Goal: Task Accomplishment & Management: Complete application form

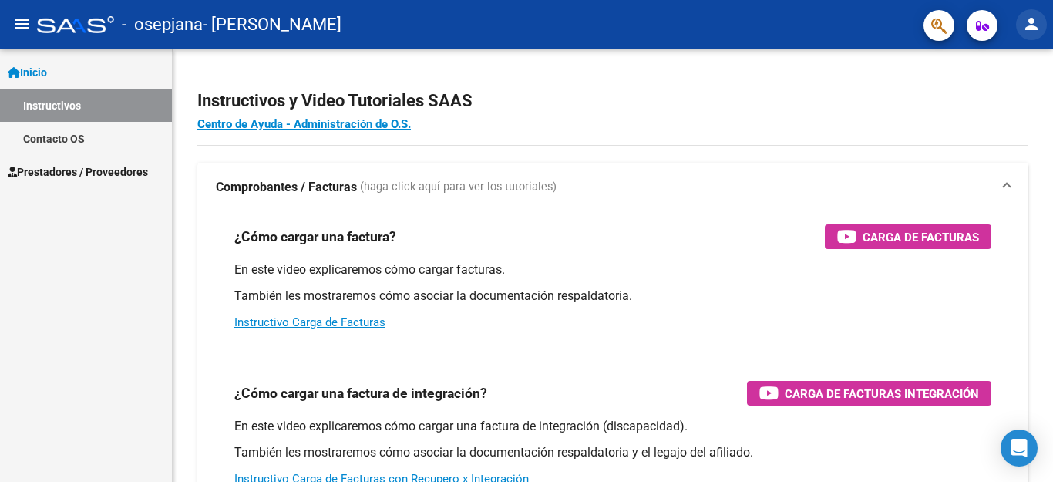
click at [1028, 21] on mat-icon "person" at bounding box center [1031, 24] width 19 height 19
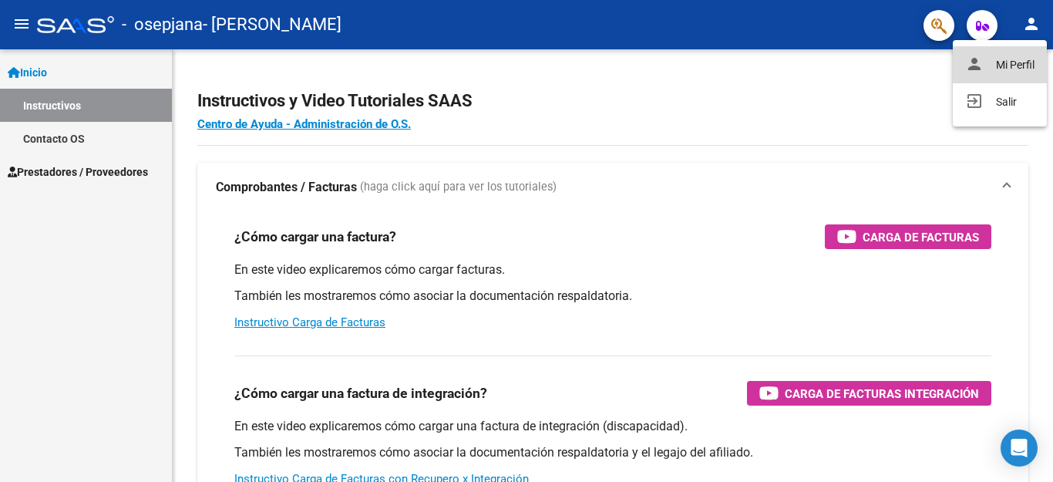
click at [1010, 58] on button "person Mi Perfil" at bounding box center [1000, 64] width 94 height 37
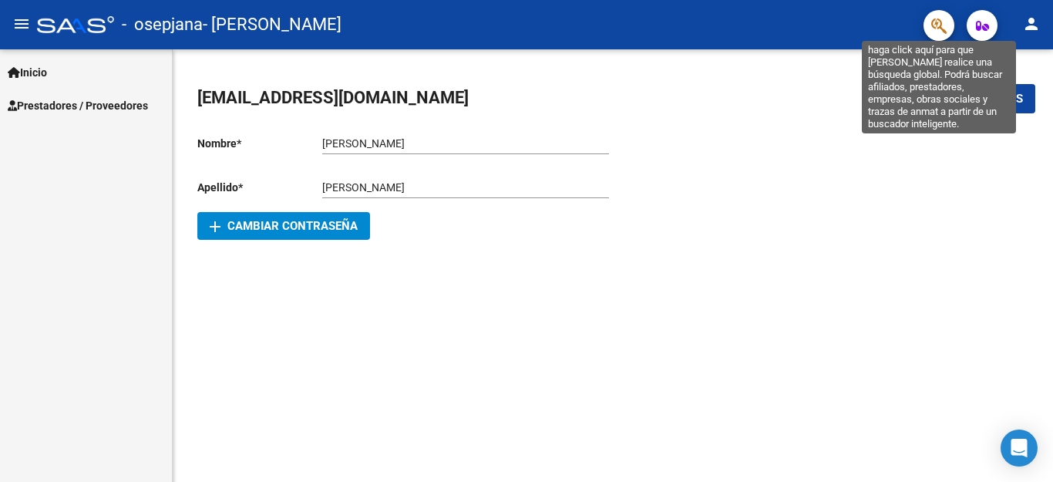
click at [936, 23] on icon "button" at bounding box center [938, 26] width 15 height 18
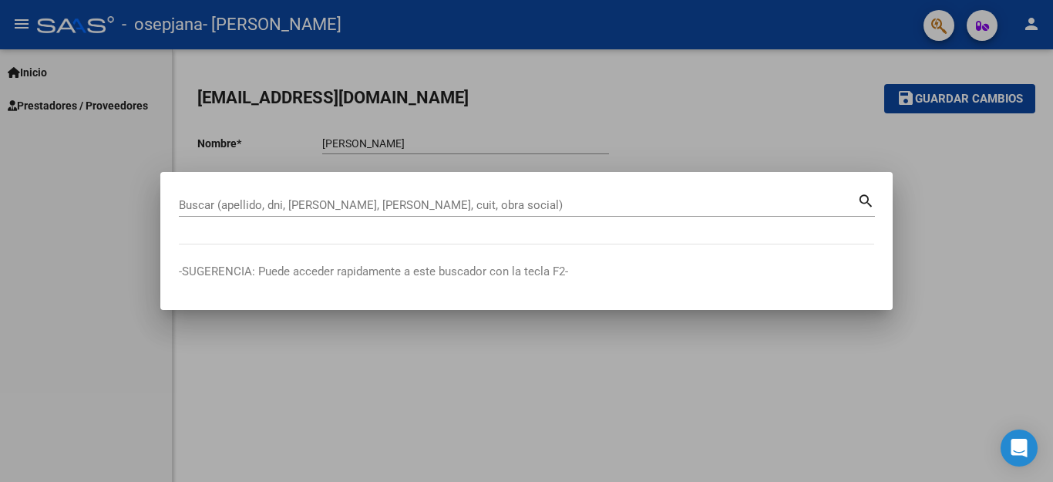
click at [724, 22] on div at bounding box center [526, 241] width 1053 height 482
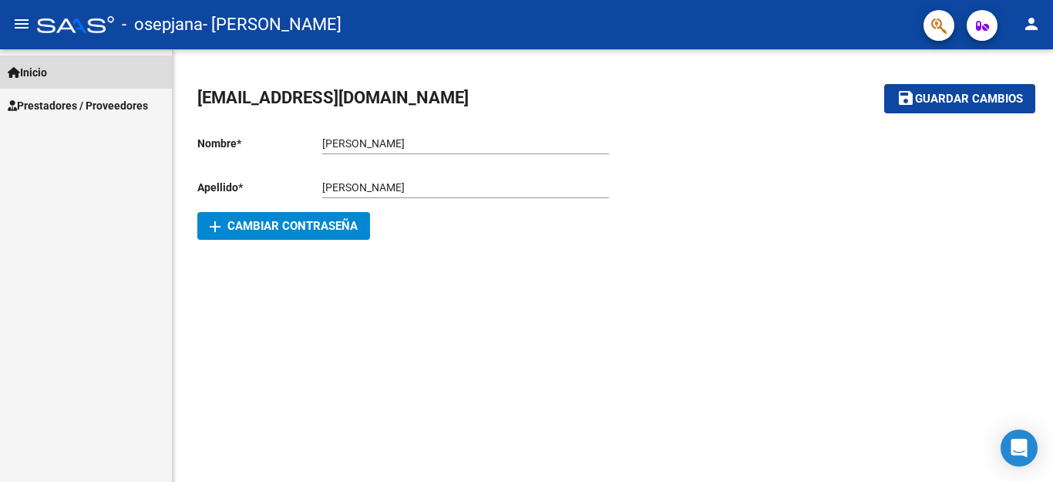
click at [44, 75] on span "Inicio" at bounding box center [27, 72] width 39 height 17
click at [982, 17] on span "button" at bounding box center [982, 25] width 13 height 31
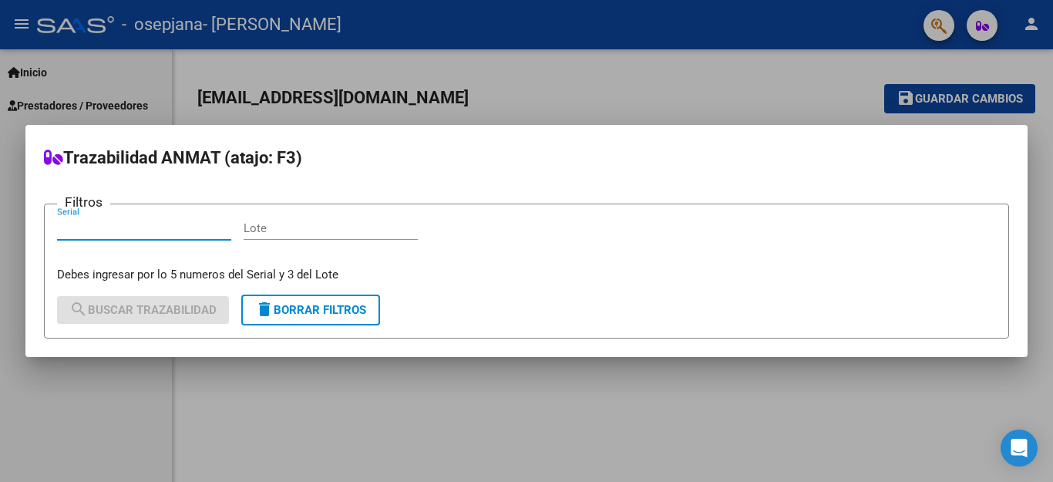
click at [672, 24] on div at bounding box center [526, 241] width 1053 height 482
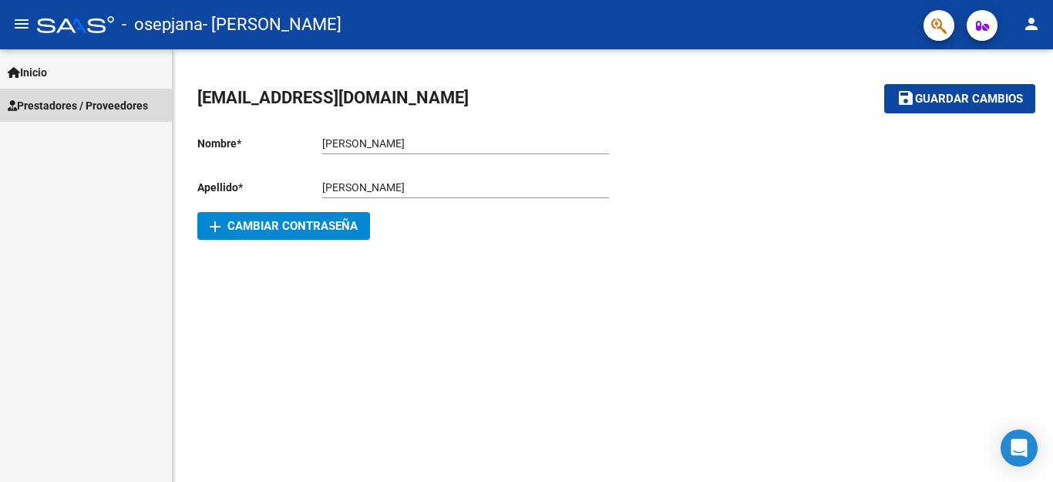
click at [41, 106] on span "Prestadores / Proveedores" at bounding box center [78, 105] width 140 height 17
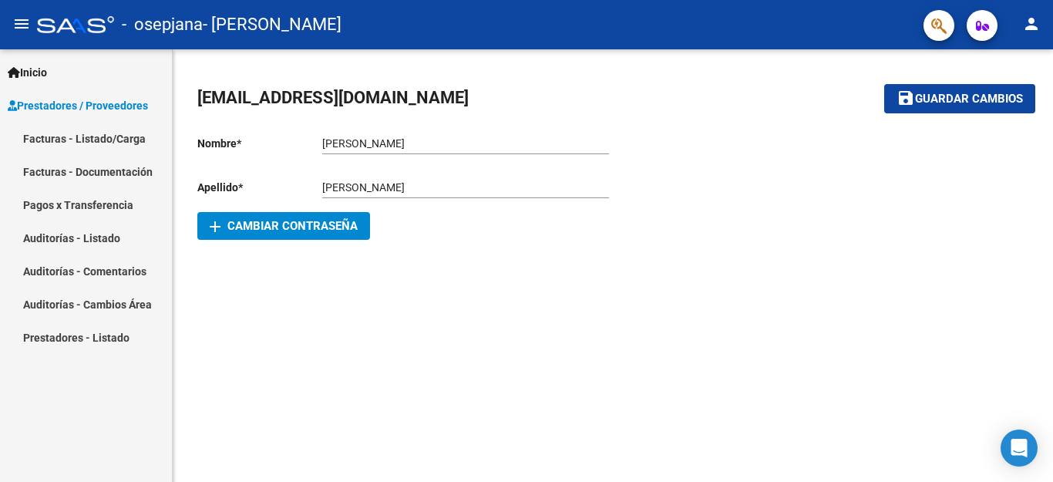
click at [51, 140] on link "Facturas - Listado/Carga" at bounding box center [86, 138] width 172 height 33
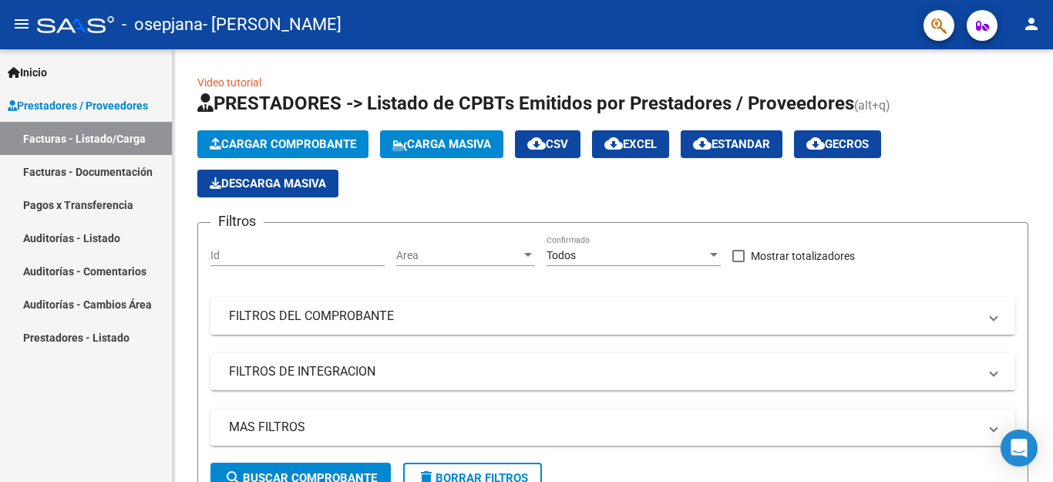
click at [50, 206] on link "Pagos x Transferencia" at bounding box center [86, 204] width 172 height 33
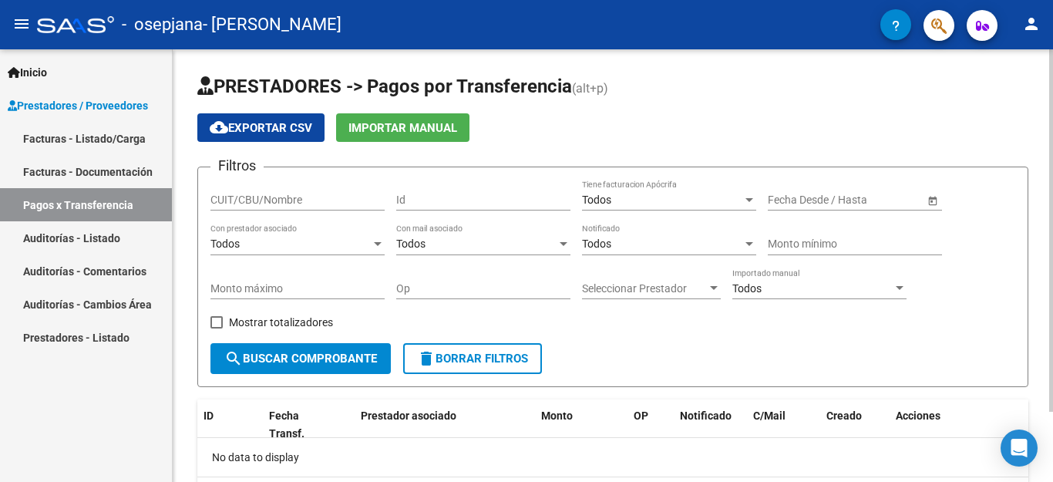
scroll to position [83, 0]
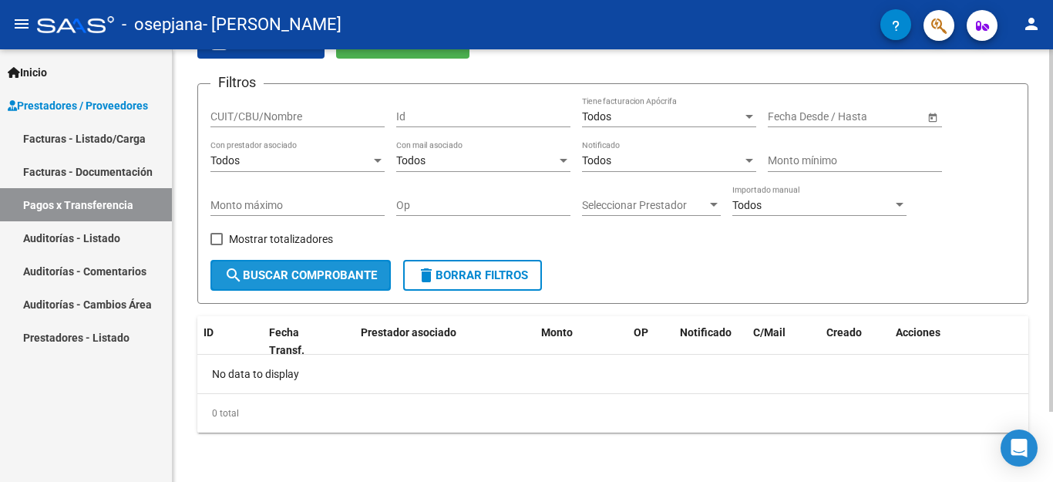
click at [297, 277] on span "search Buscar Comprobante" at bounding box center [300, 275] width 153 height 14
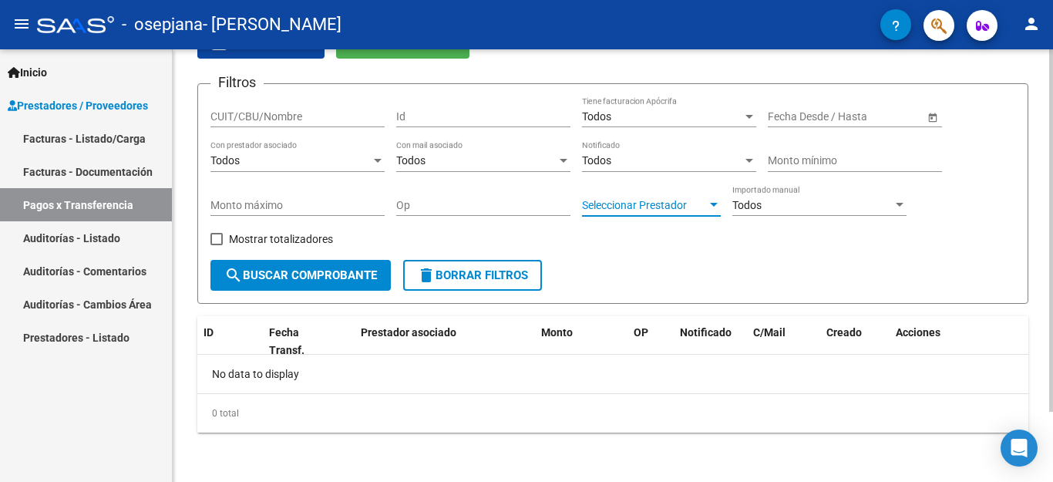
click at [713, 204] on div at bounding box center [714, 205] width 8 height 4
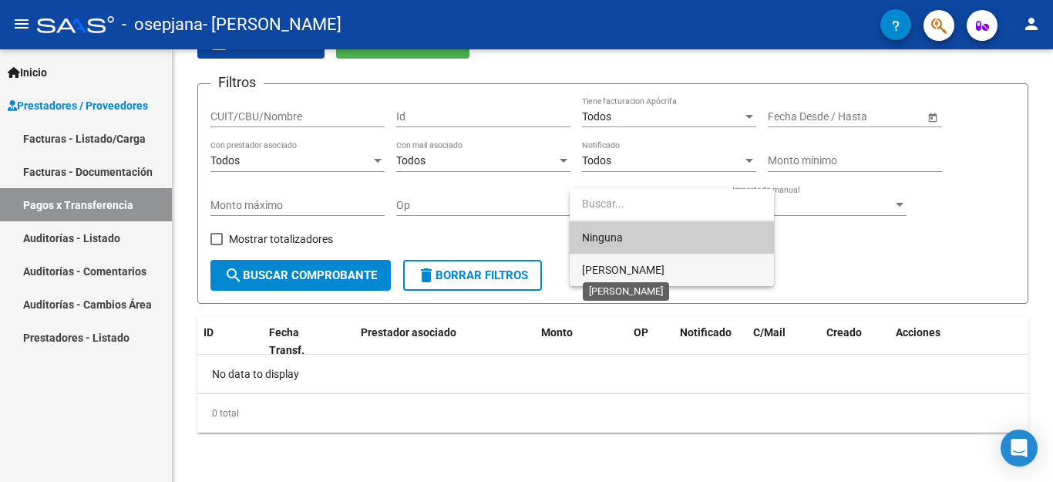
click at [665, 271] on span "[PERSON_NAME]" at bounding box center [623, 270] width 83 height 12
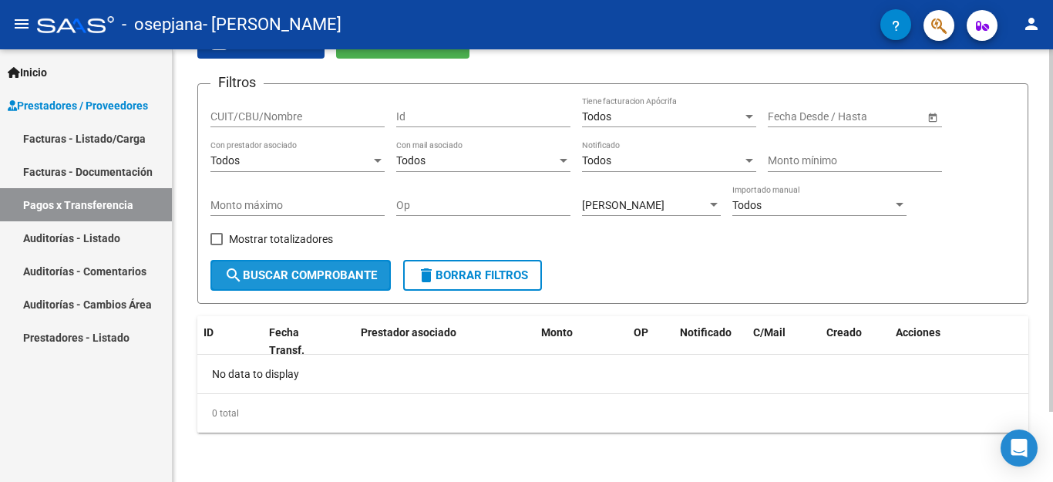
click at [262, 274] on span "search Buscar Comprobante" at bounding box center [300, 275] width 153 height 14
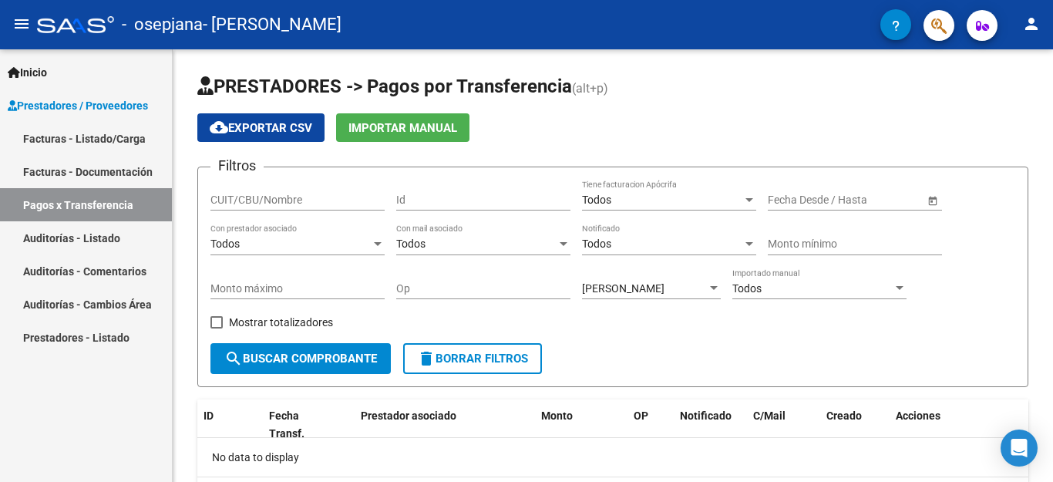
click at [115, 138] on link "Facturas - Listado/Carga" at bounding box center [86, 138] width 172 height 33
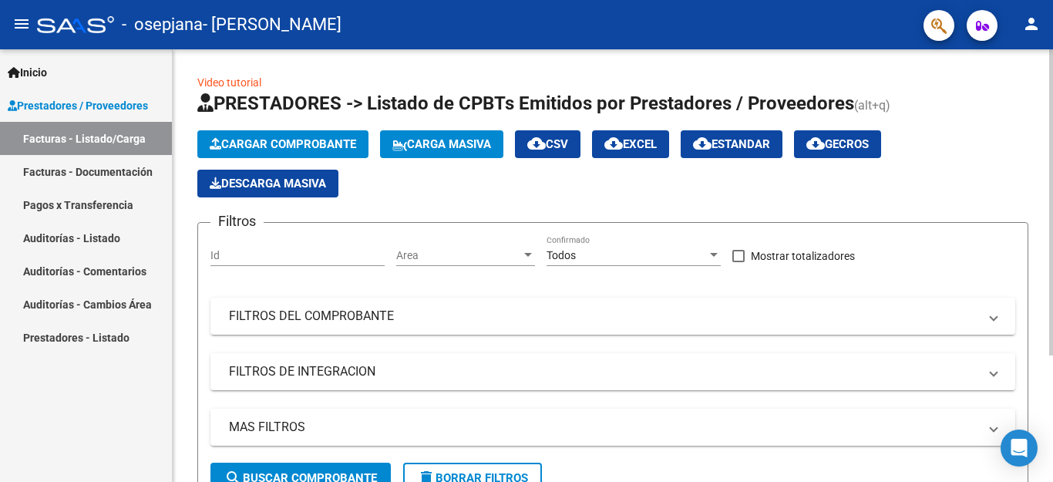
click at [332, 138] on span "Cargar Comprobante" at bounding box center [283, 144] width 147 height 14
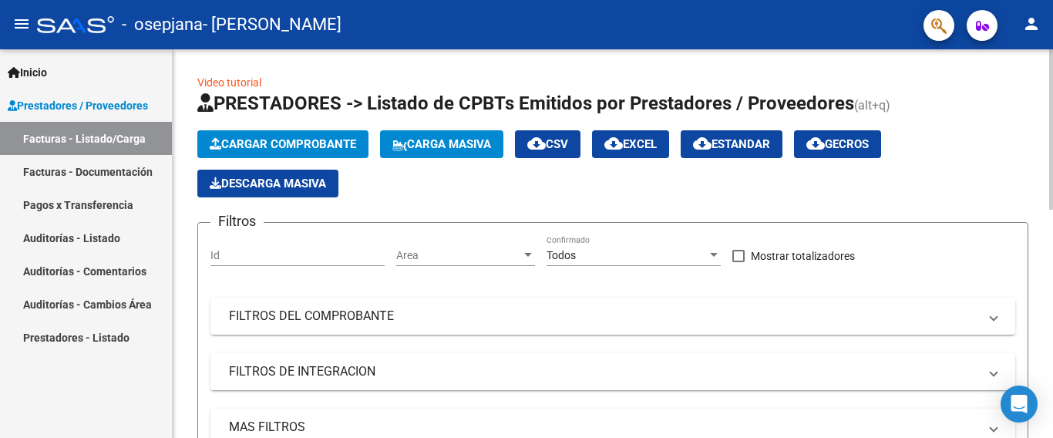
click at [329, 138] on span "Cargar Comprobante" at bounding box center [283, 144] width 147 height 14
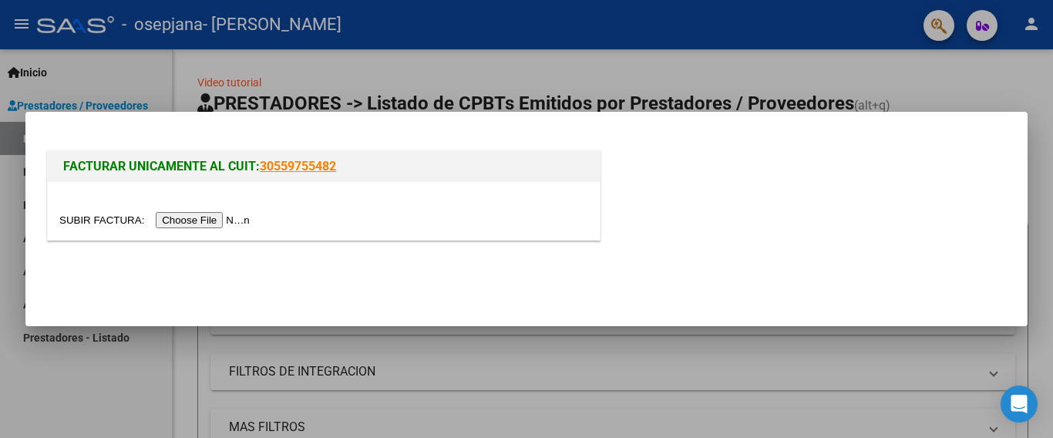
click at [205, 217] on input "file" at bounding box center [156, 220] width 195 height 16
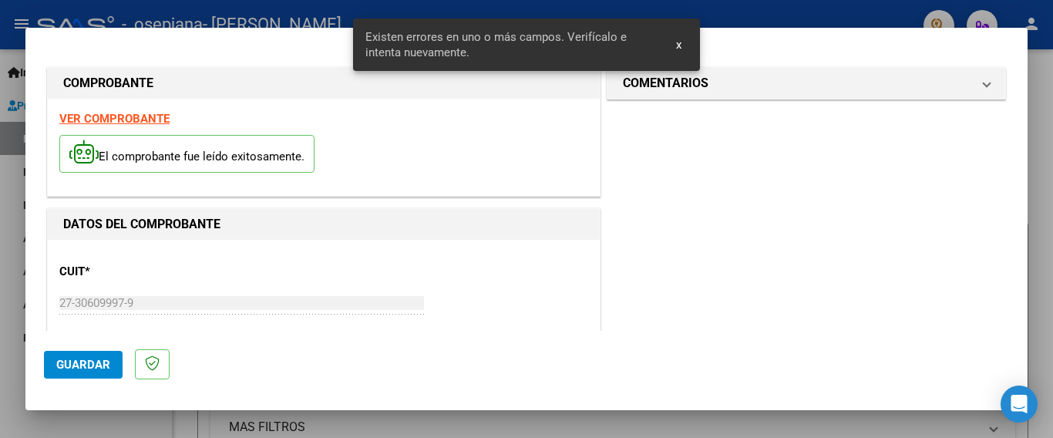
scroll to position [394, 0]
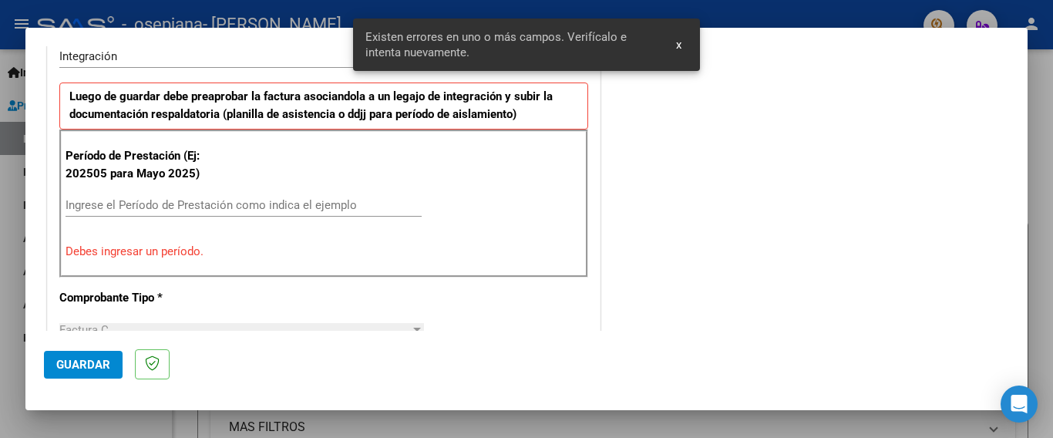
click at [183, 203] on input "Ingrese el Período de Prestación como indica el ejemplo" at bounding box center [244, 205] width 356 height 14
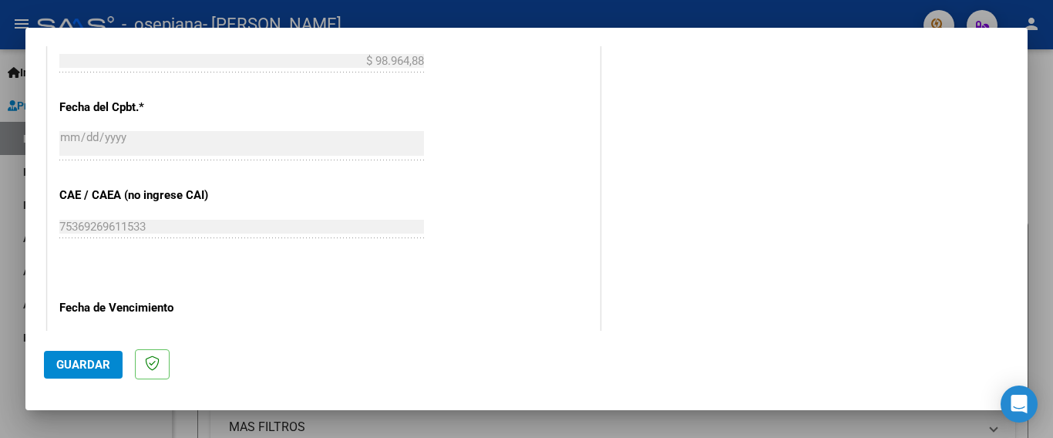
scroll to position [934, 0]
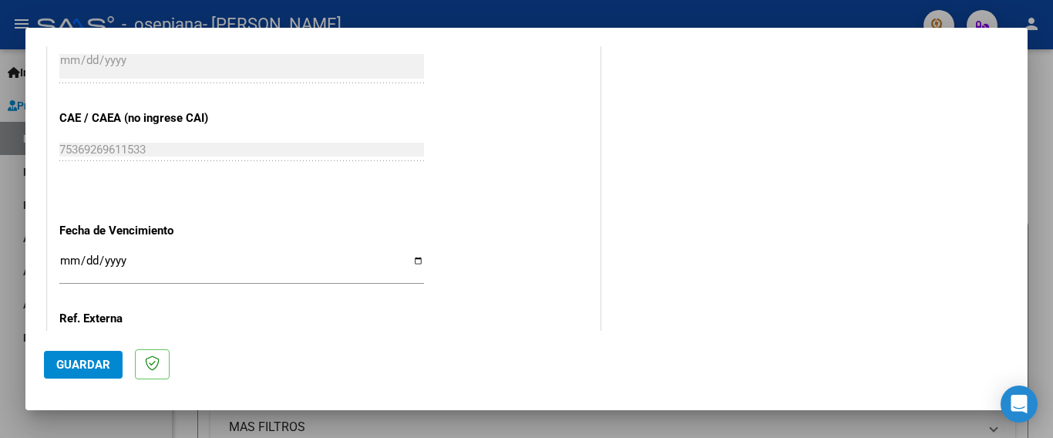
type input "202508"
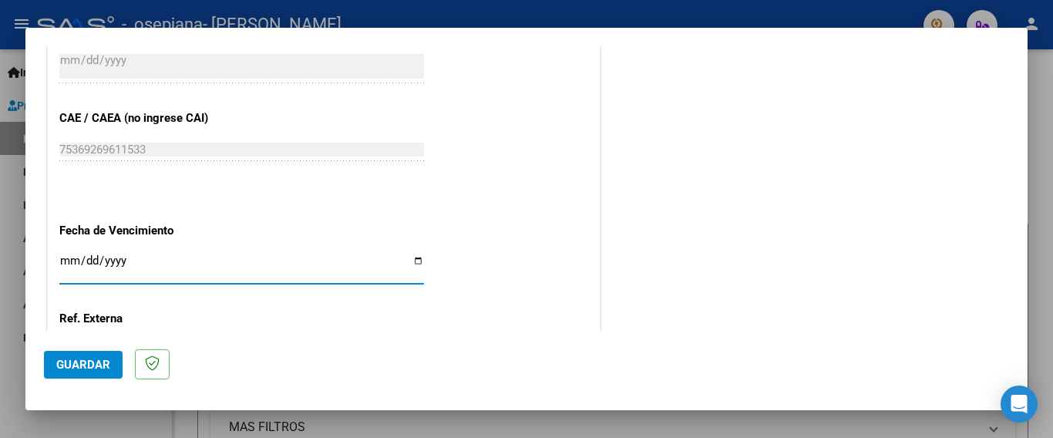
click at [71, 254] on input "Ingresar la fecha" at bounding box center [241, 266] width 365 height 25
type input "[DATE]"
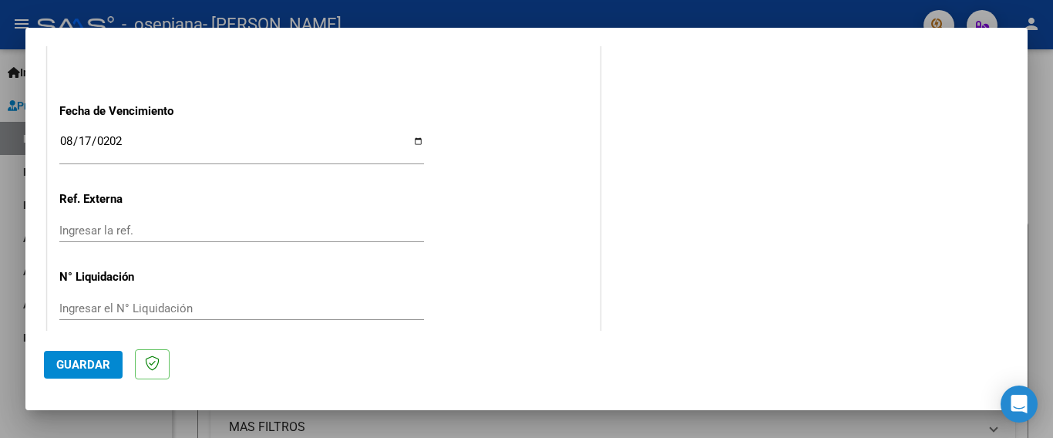
click at [94, 363] on span "Guardar" at bounding box center [83, 365] width 54 height 14
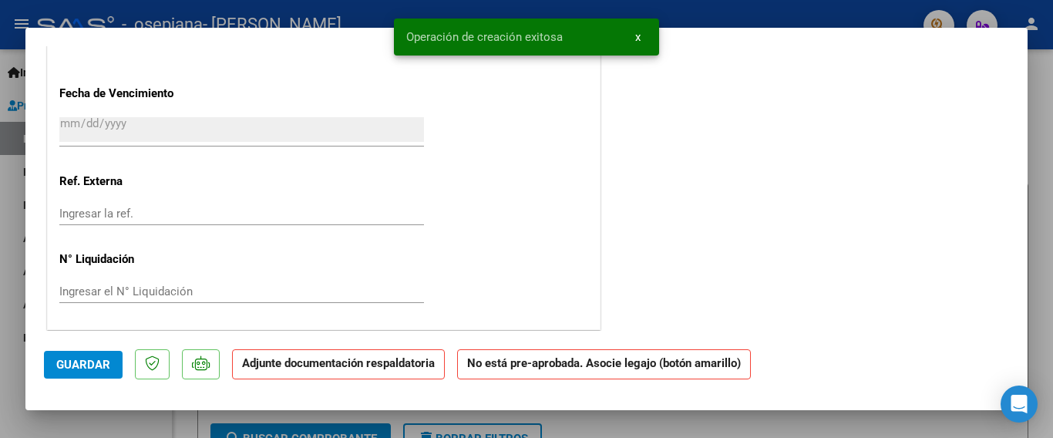
scroll to position [0, 0]
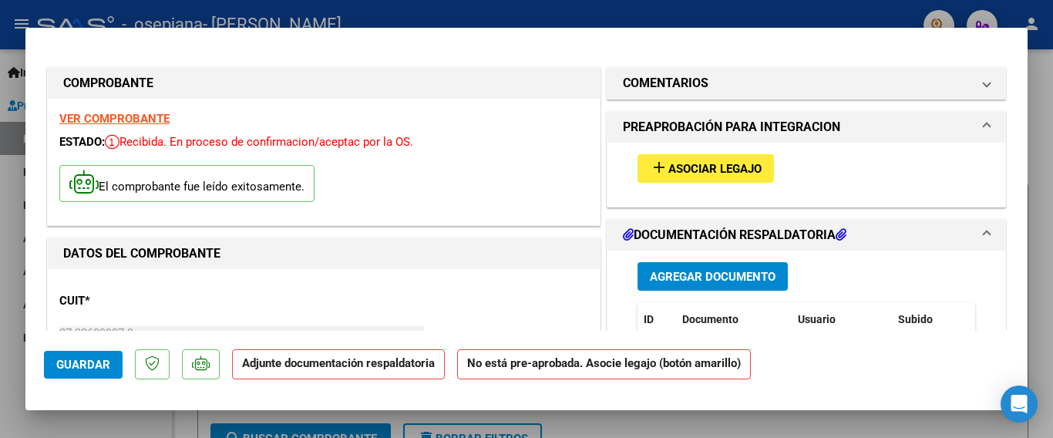
click at [660, 171] on mat-icon "add" at bounding box center [659, 167] width 19 height 19
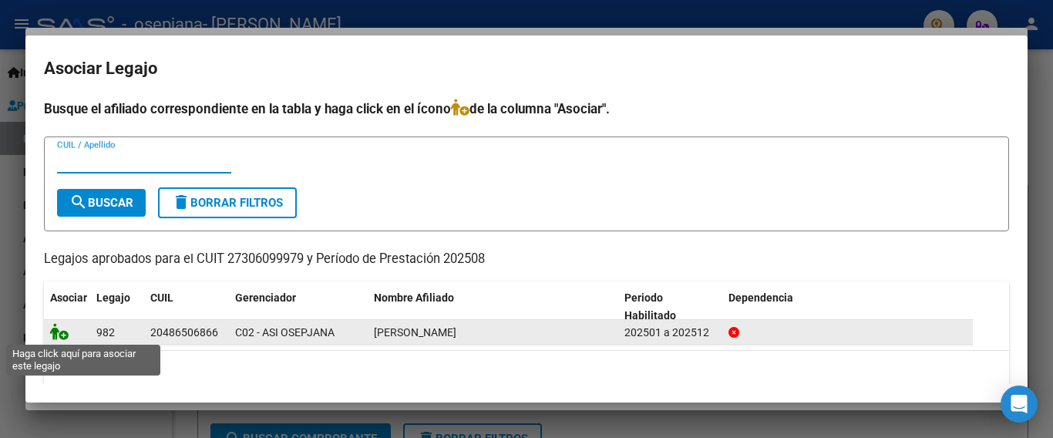
click at [51, 332] on icon at bounding box center [59, 331] width 19 height 17
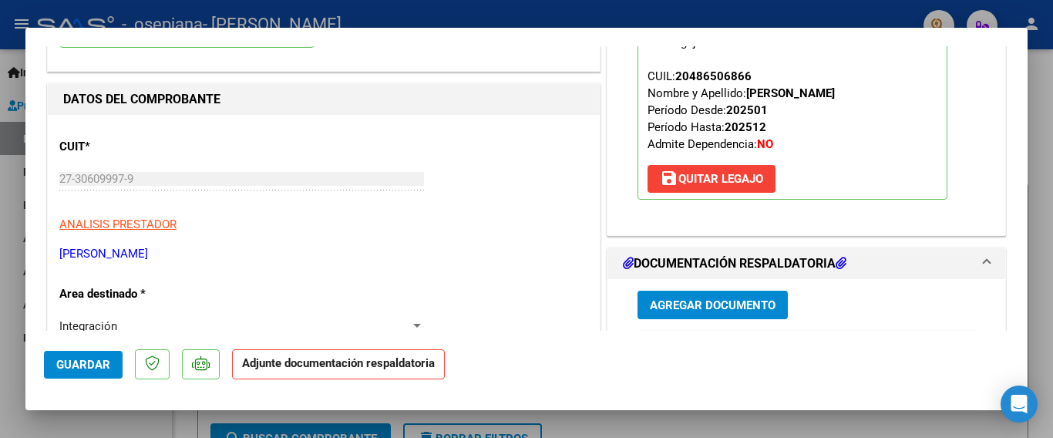
scroll to position [231, 0]
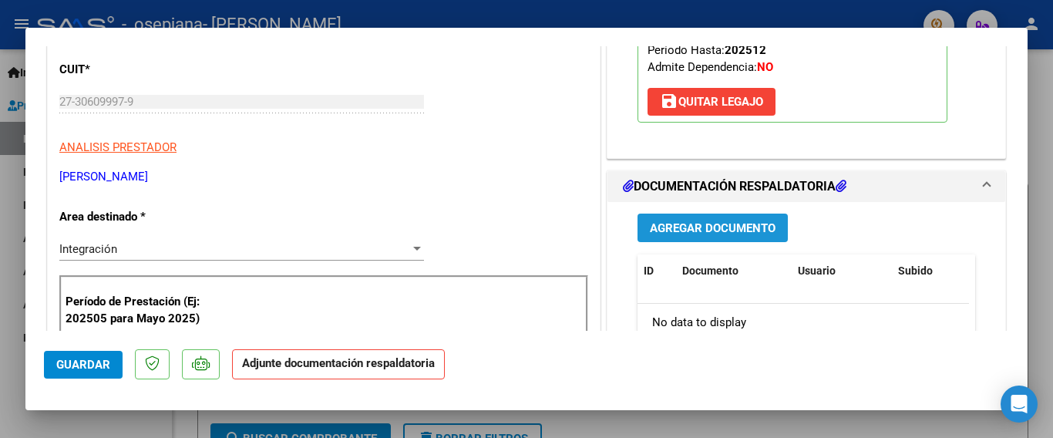
click at [706, 218] on button "Agregar Documento" at bounding box center [713, 228] width 150 height 29
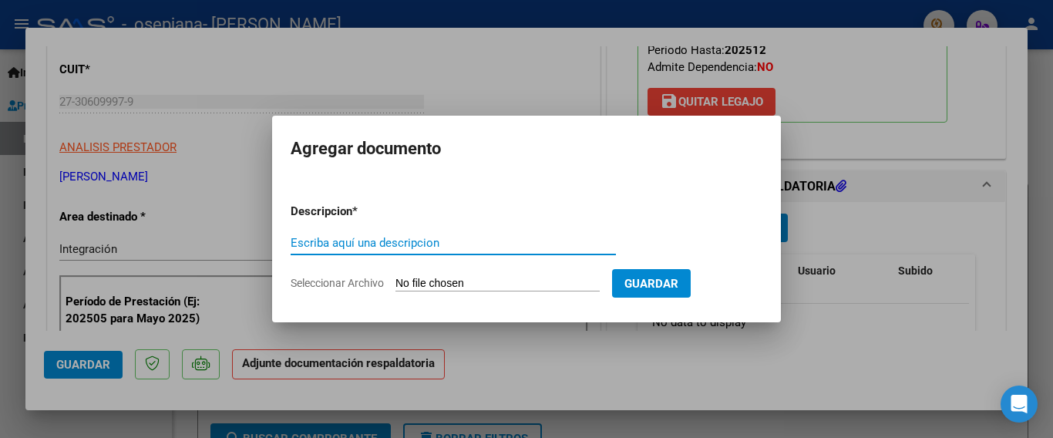
click at [388, 246] on input "Escriba aquí una descripcion" at bounding box center [453, 243] width 325 height 14
type input "f"
type input "a"
type input "ASISTENCIA"
click at [324, 283] on span "Seleccionar Archivo" at bounding box center [337, 283] width 93 height 12
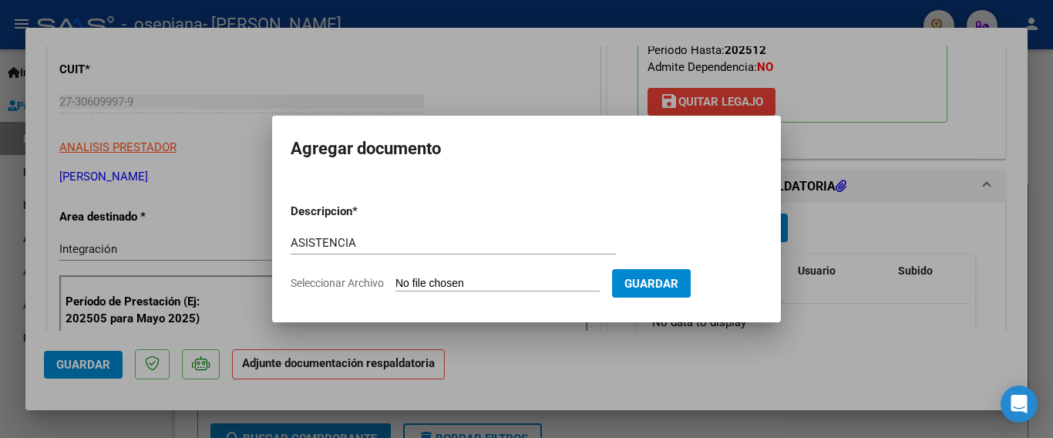
click at [396, 283] on input "Seleccionar Archivo" at bounding box center [498, 284] width 204 height 15
type input "C:\fakepath\[PERSON_NAME] .pdf"
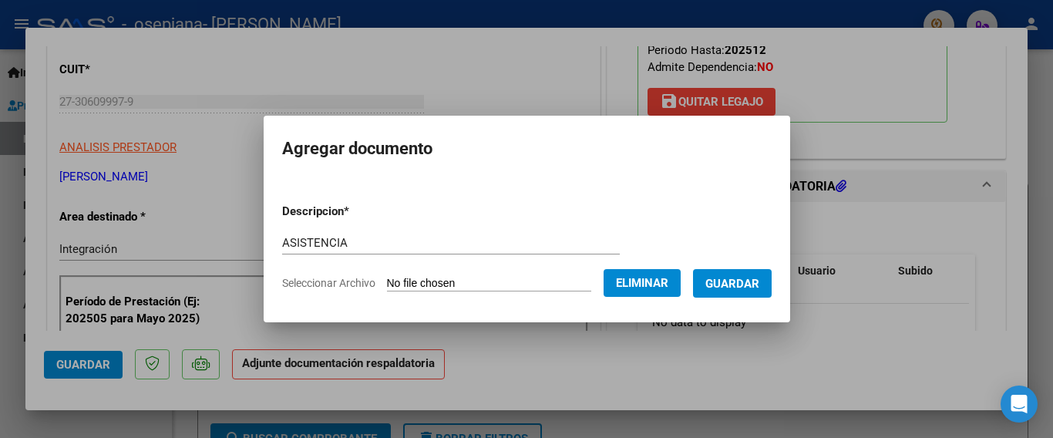
click at [737, 276] on span "Guardar" at bounding box center [733, 283] width 54 height 14
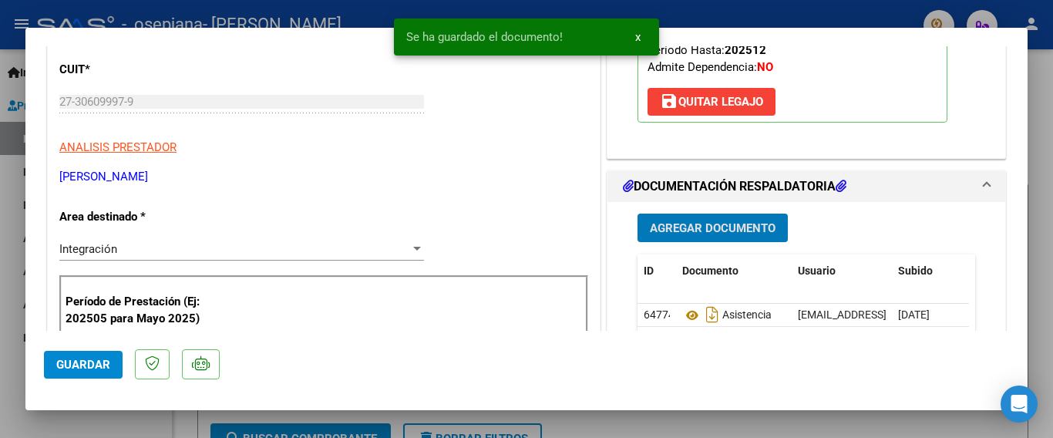
click at [730, 225] on span "Agregar Documento" at bounding box center [713, 228] width 126 height 14
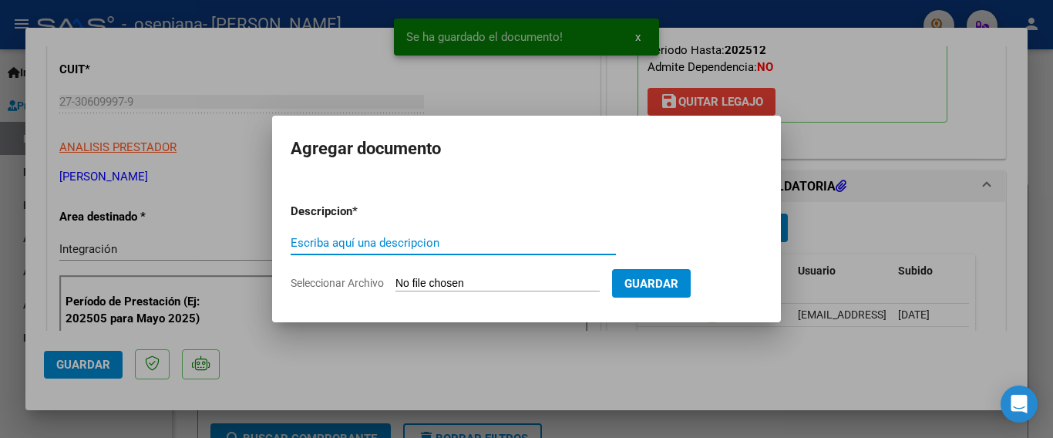
click at [409, 246] on input "Escriba aquí una descripcion" at bounding box center [453, 243] width 325 height 14
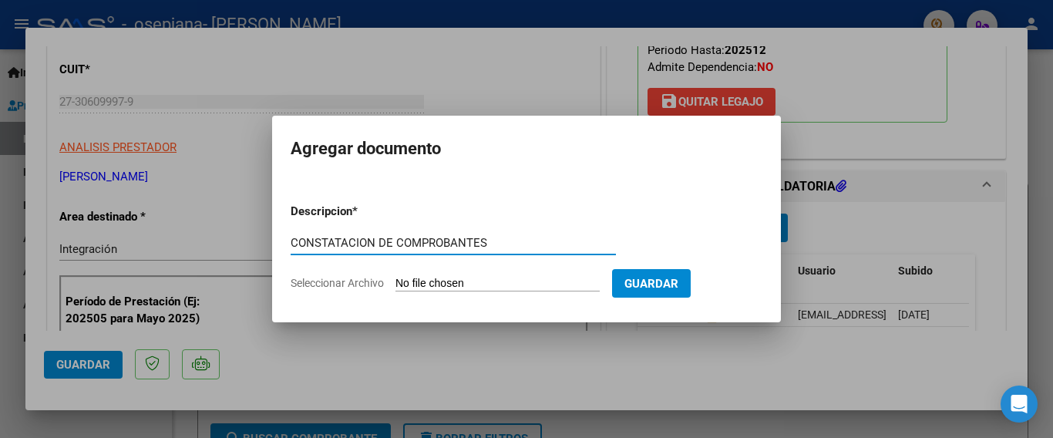
click at [350, 239] on input "CONSTATACION DE COMPROBANTES" at bounding box center [453, 243] width 325 height 14
type input "CONSTATACION DE COMPROBANTES"
drag, startPoint x: 307, startPoint y: 242, endPoint x: 435, endPoint y: 194, distance: 136.9
click at [435, 194] on form "Descripcion * CONSTATACION DE COMPROBANTES Escriba aquí una descripcion Selecci…" at bounding box center [527, 247] width 472 height 113
click at [679, 281] on span "Guardar" at bounding box center [652, 284] width 54 height 14
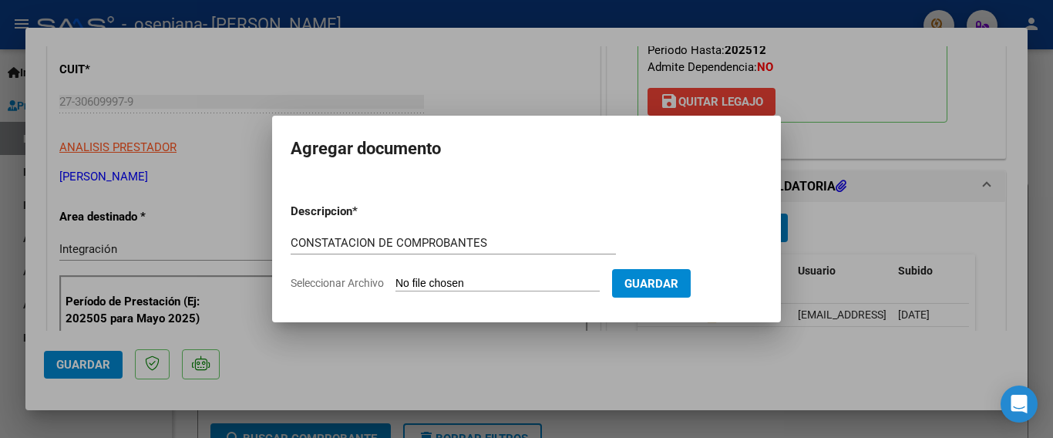
click at [373, 281] on span "Seleccionar Archivo" at bounding box center [337, 283] width 93 height 12
click at [396, 281] on input "Seleccionar Archivo" at bounding box center [498, 284] width 204 height 15
type input "C:\fakepath\Constatación de Comprobantes _ AFIP.pdf"
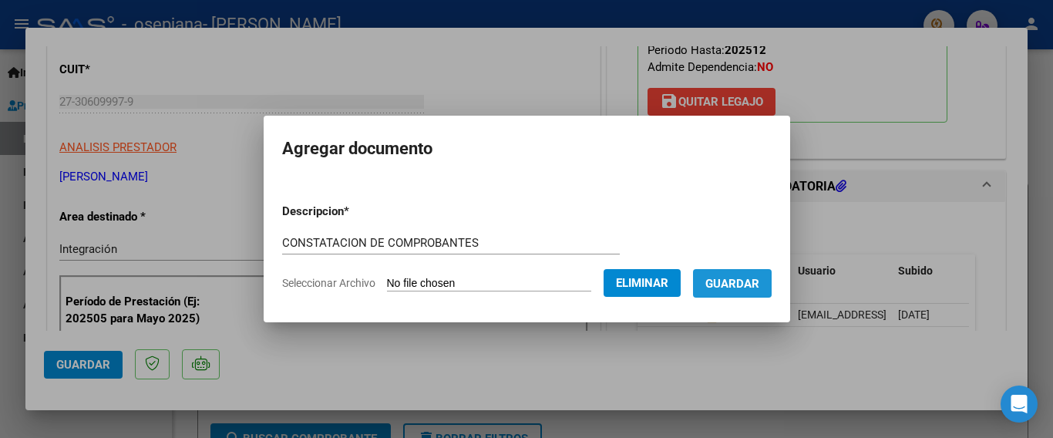
click at [725, 281] on span "Guardar" at bounding box center [733, 284] width 54 height 14
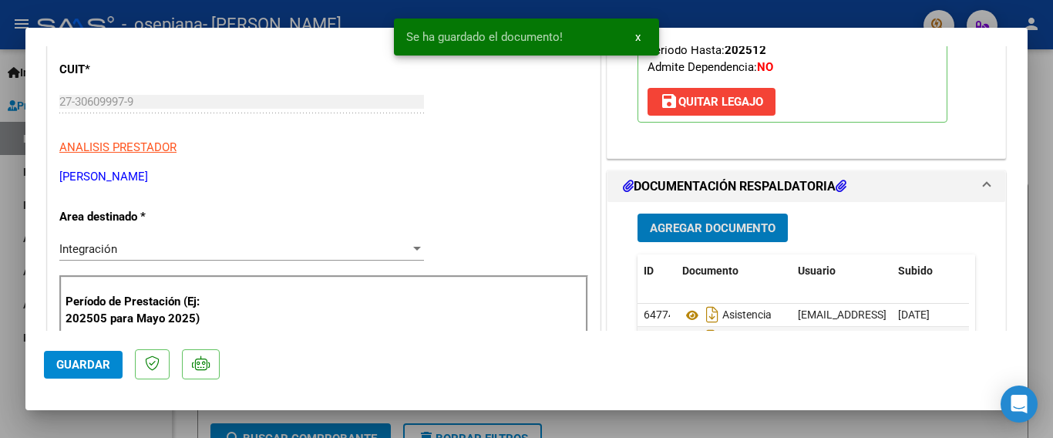
click at [702, 228] on span "Agregar Documento" at bounding box center [713, 228] width 126 height 14
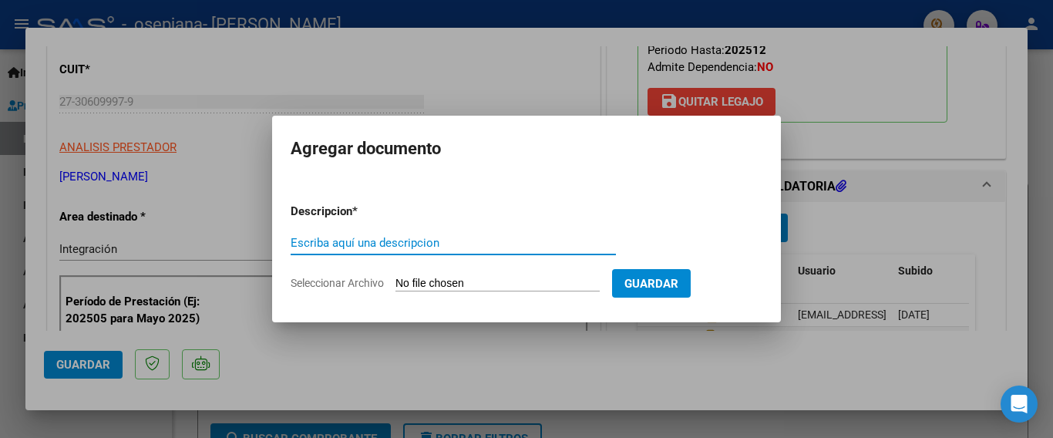
click at [357, 247] on input "Escriba aquí una descripcion" at bounding box center [453, 243] width 325 height 14
type input "autorizacion"
click at [365, 283] on span "Seleccionar Archivo" at bounding box center [337, 283] width 93 height 12
click at [396, 283] on input "Seleccionar Archivo" at bounding box center [498, 284] width 204 height 15
type input "C:\fakepath\AUTORIZACION.pdf"
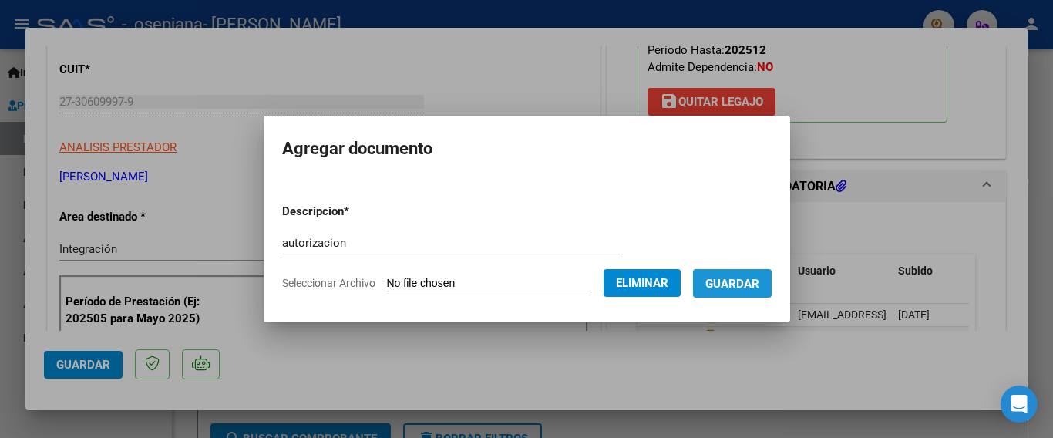
click at [759, 281] on span "Guardar" at bounding box center [733, 284] width 54 height 14
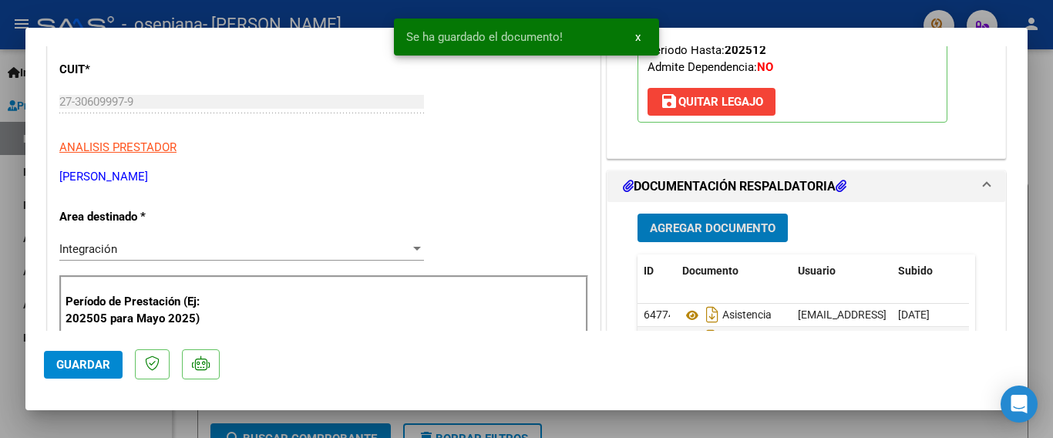
click at [696, 224] on span "Agregar Documento" at bounding box center [713, 228] width 126 height 14
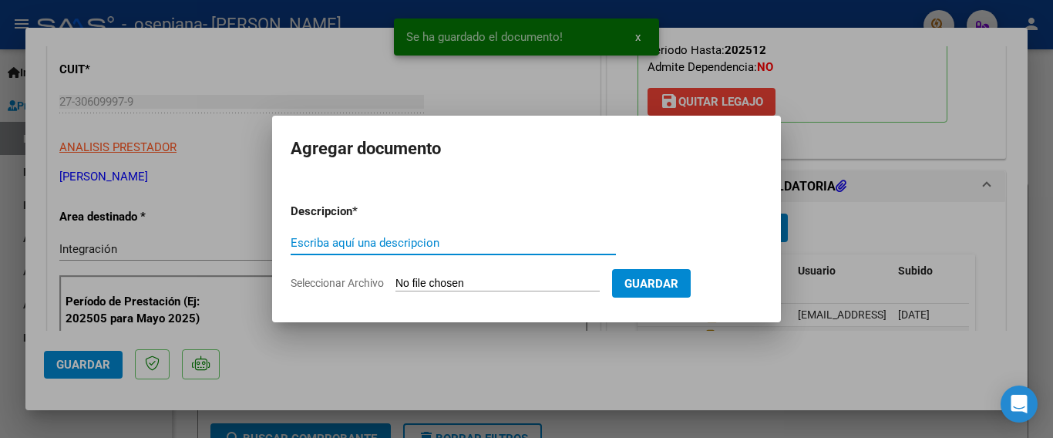
click at [347, 242] on input "Escriba aquí una descripcion" at bounding box center [453, 243] width 325 height 14
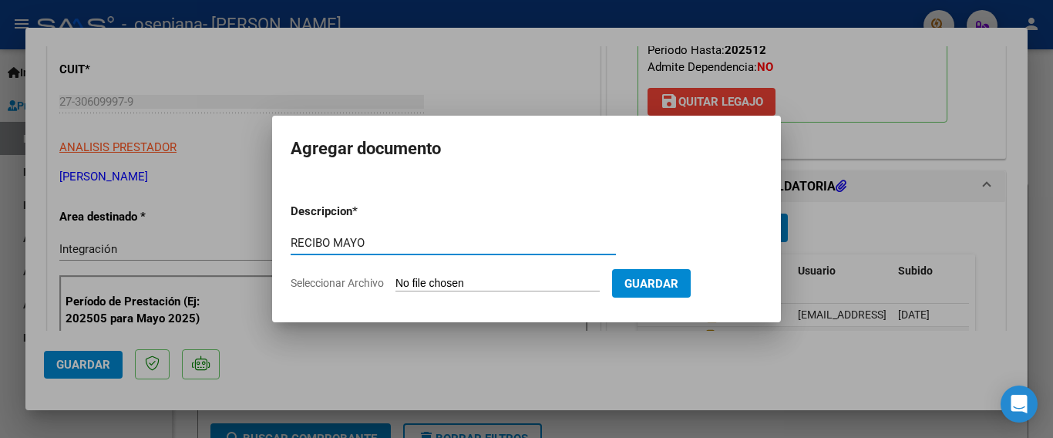
type input "RECIBO MAYO"
click at [365, 280] on span "Seleccionar Archivo" at bounding box center [337, 283] width 93 height 12
click at [396, 280] on input "Seleccionar Archivo" at bounding box center [498, 284] width 204 height 15
type input "C:\fakepath\27306099979_015_00003_00000051.pdf"
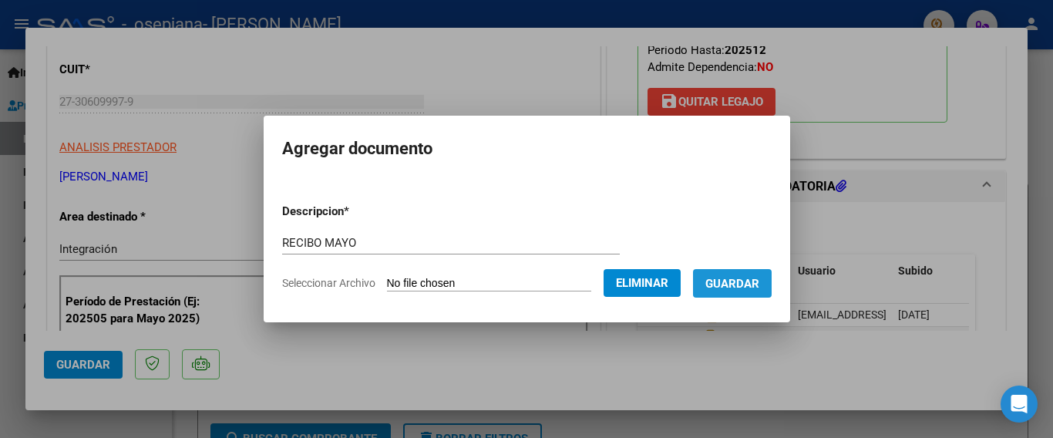
click at [744, 281] on span "Guardar" at bounding box center [733, 284] width 54 height 14
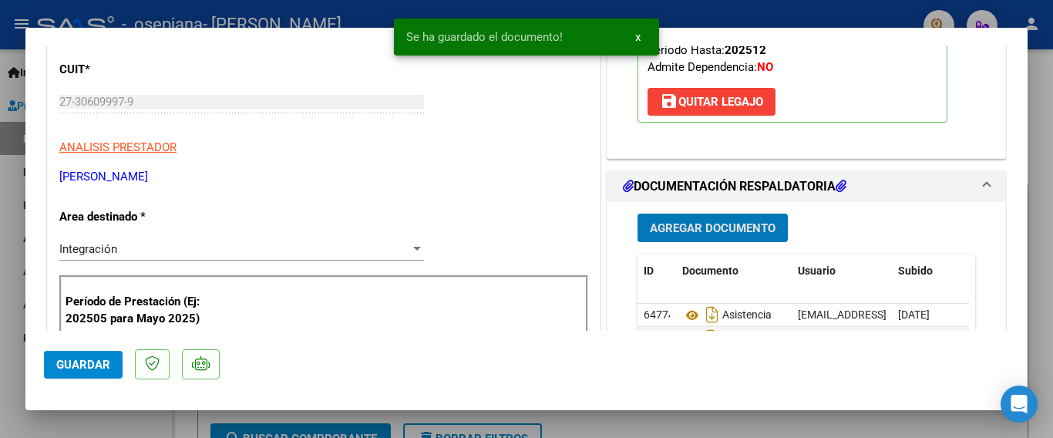
click at [694, 223] on span "Agregar Documento" at bounding box center [713, 228] width 126 height 14
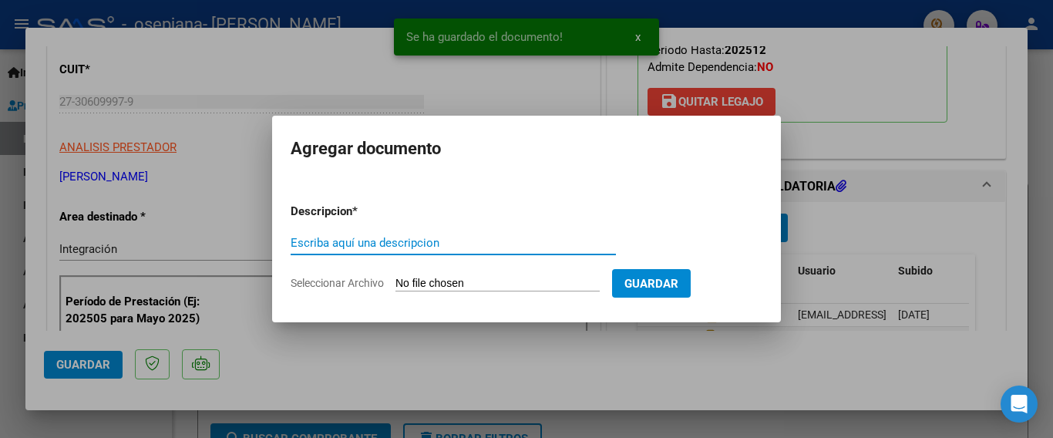
click at [359, 248] on input "Escriba aquí una descripcion" at bounding box center [453, 243] width 325 height 14
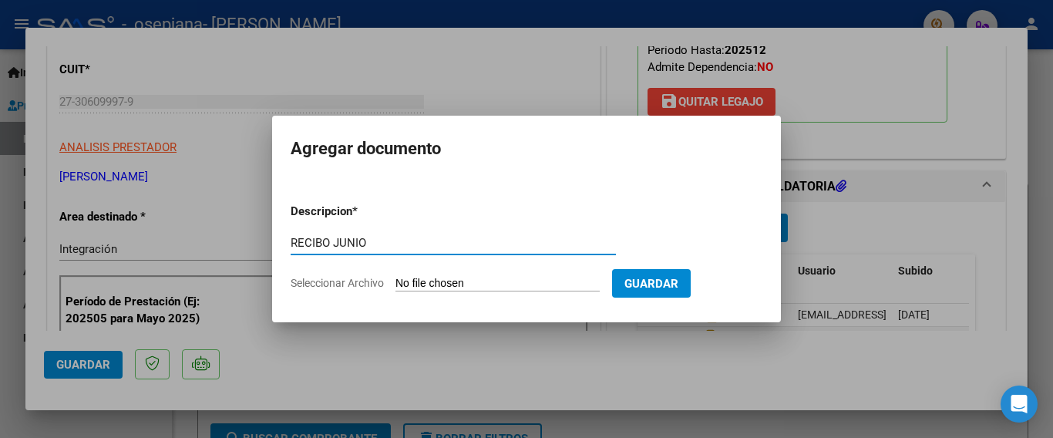
type input "RECIBO JUNIO"
click at [352, 283] on span "Seleccionar Archivo" at bounding box center [337, 283] width 93 height 12
click at [396, 283] on input "Seleccionar Archivo" at bounding box center [498, 284] width 204 height 15
type input "C:\fakepath\27306099979_015_00003_00000052.pdf"
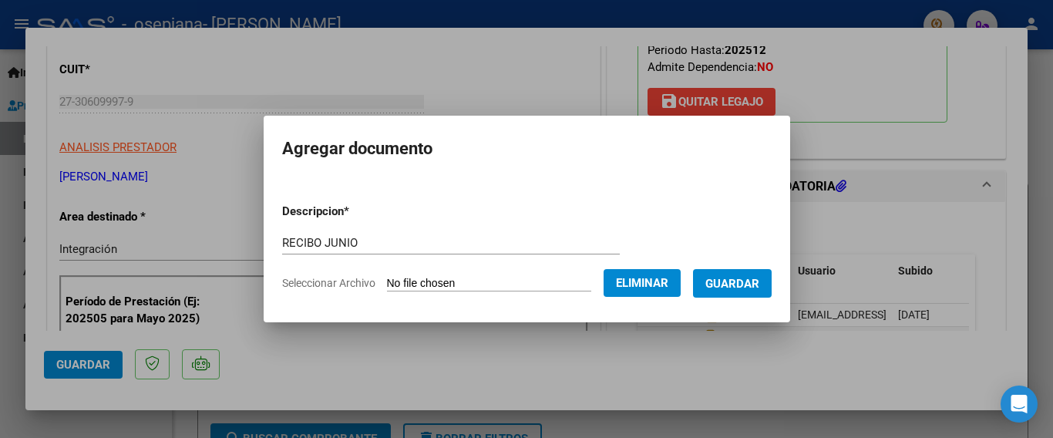
click at [746, 280] on span "Guardar" at bounding box center [733, 284] width 54 height 14
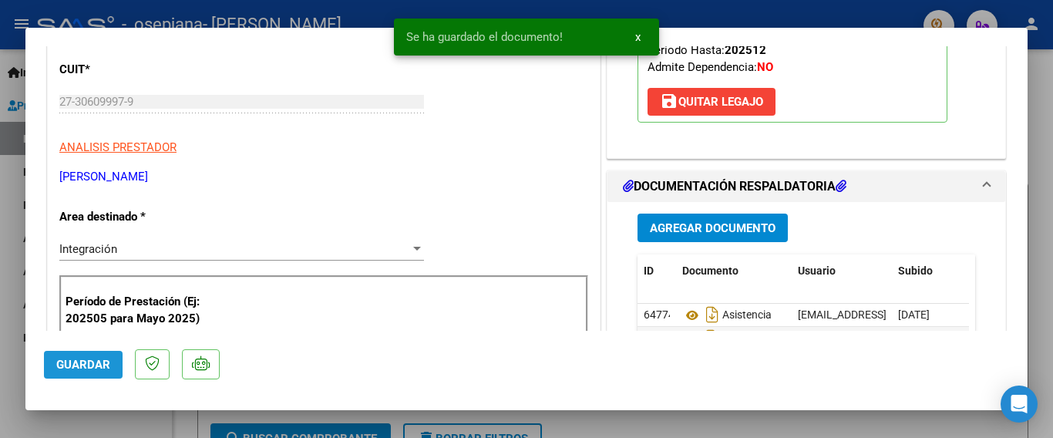
click at [86, 362] on span "Guardar" at bounding box center [83, 365] width 54 height 14
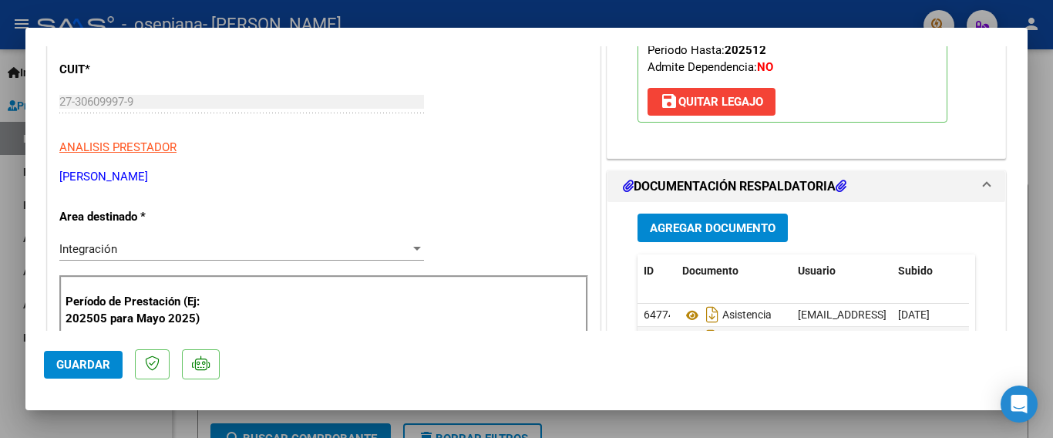
click at [731, 6] on div at bounding box center [526, 219] width 1053 height 438
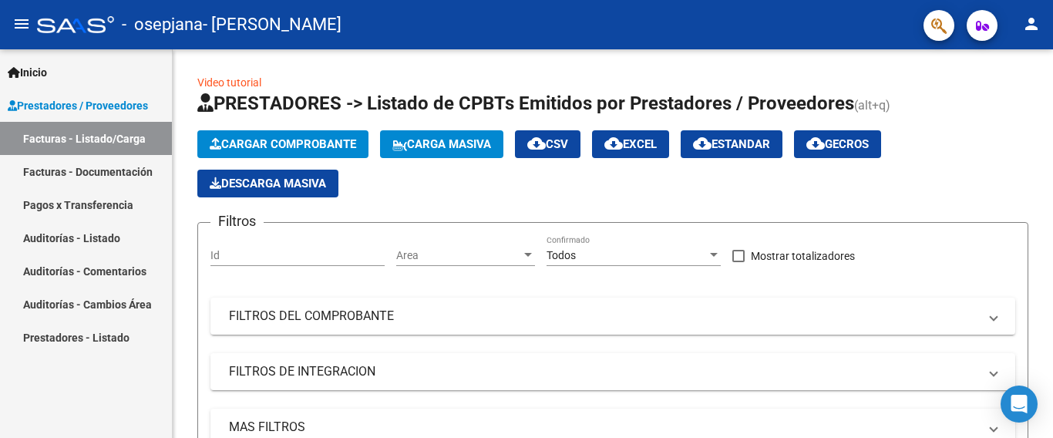
click at [101, 177] on link "Facturas - Documentación" at bounding box center [86, 171] width 172 height 33
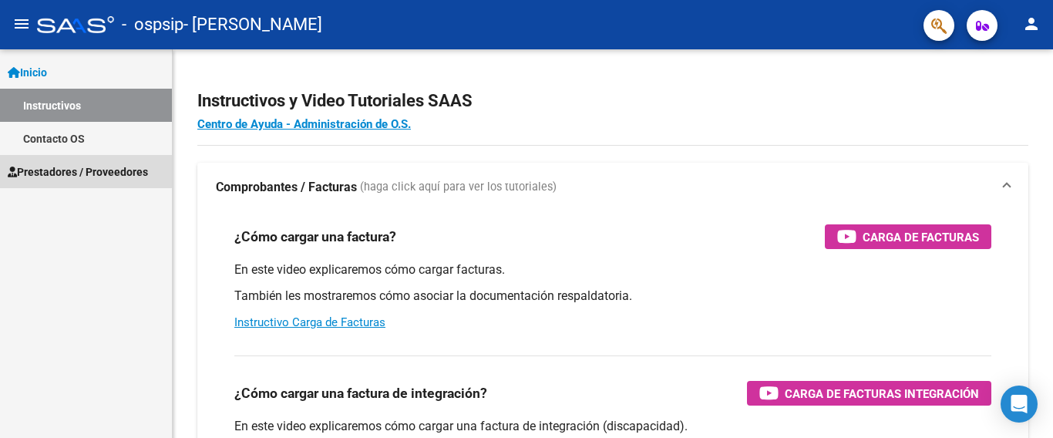
click at [72, 167] on span "Prestadores / Proveedores" at bounding box center [78, 171] width 140 height 17
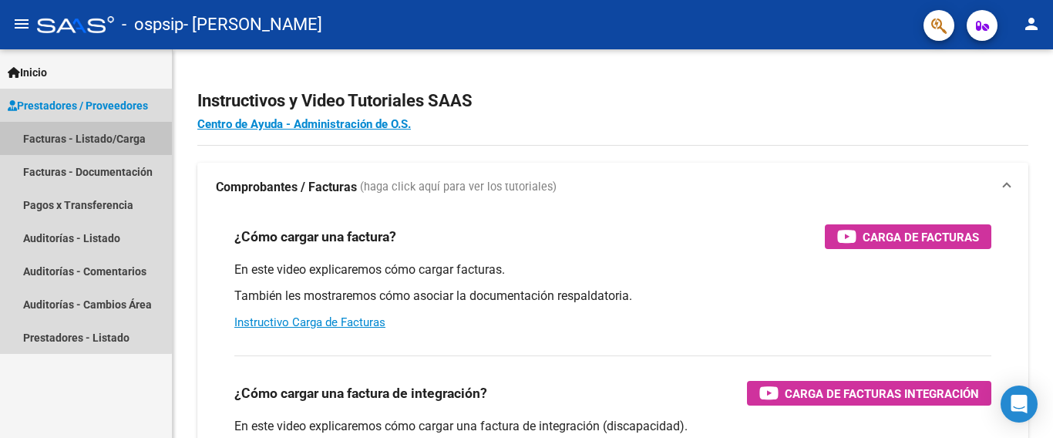
click at [67, 139] on link "Facturas - Listado/Carga" at bounding box center [86, 138] width 172 height 33
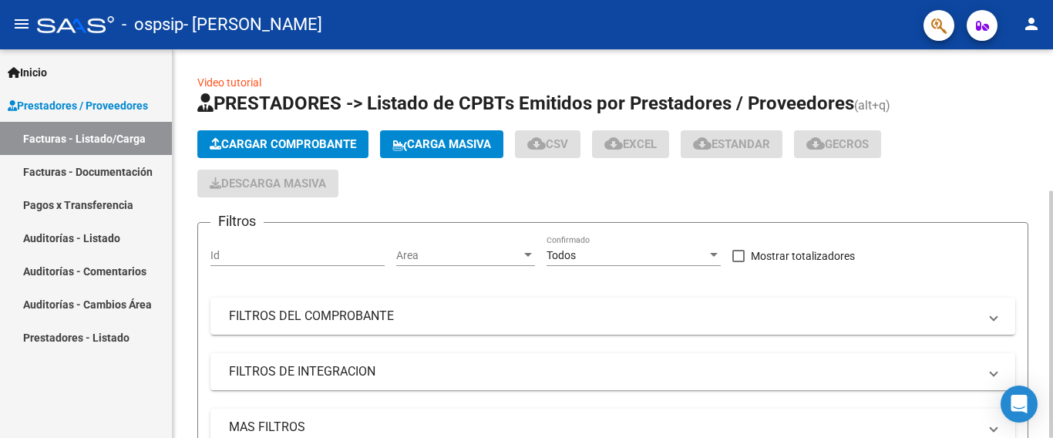
click at [278, 147] on span "Cargar Comprobante" at bounding box center [283, 144] width 147 height 14
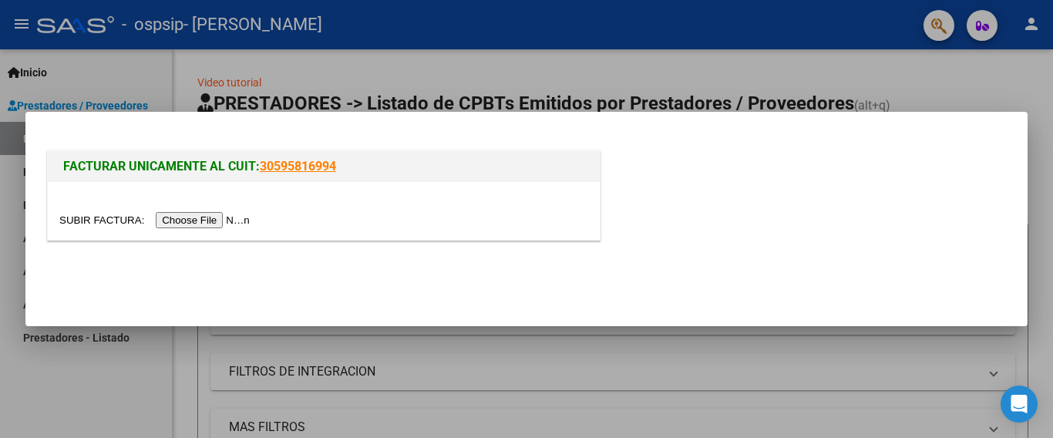
click at [228, 220] on input "file" at bounding box center [156, 220] width 195 height 16
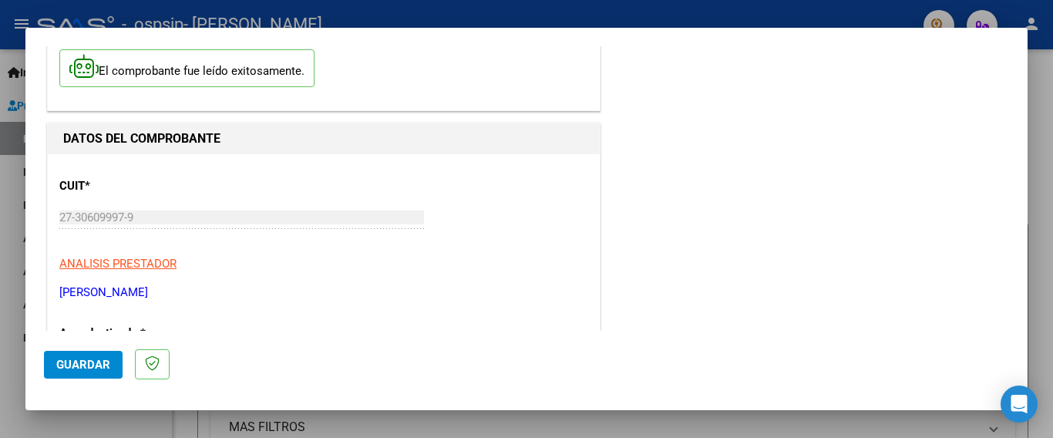
scroll to position [317, 0]
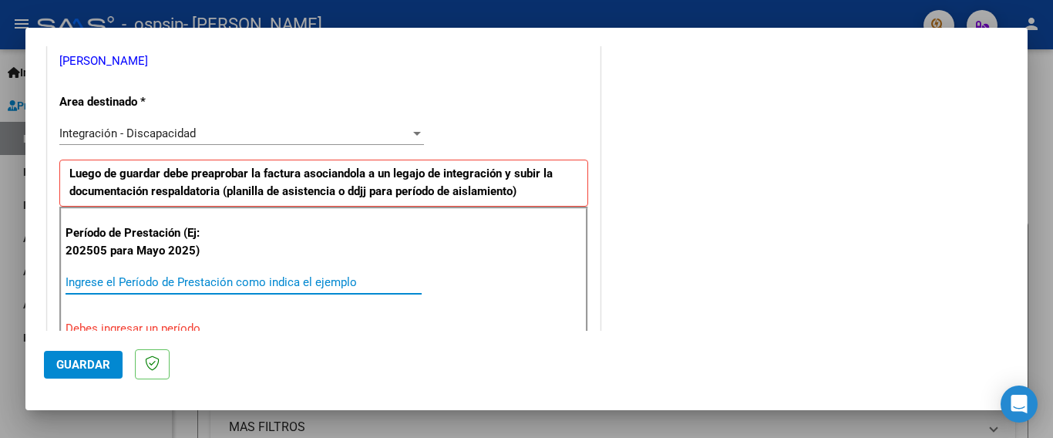
click at [126, 281] on input "Ingrese el Período de Prestación como indica el ejemplo" at bounding box center [244, 282] width 356 height 14
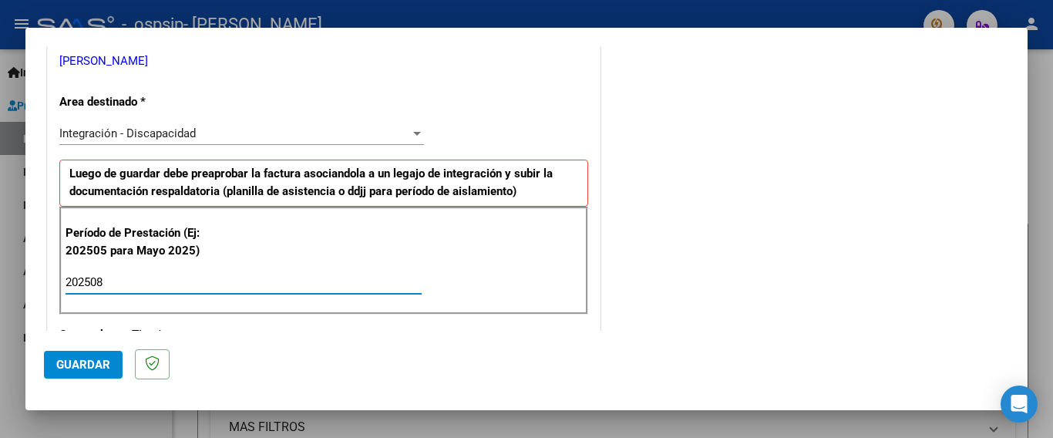
type input "202508"
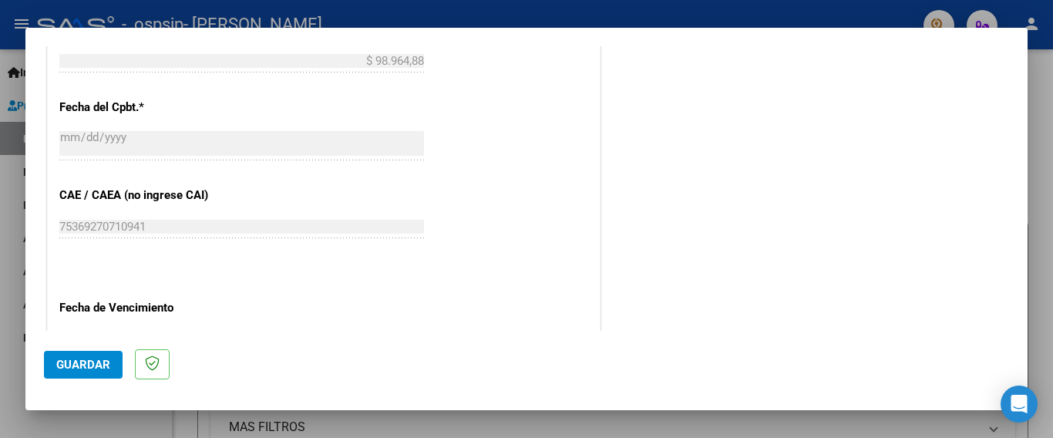
scroll to position [934, 0]
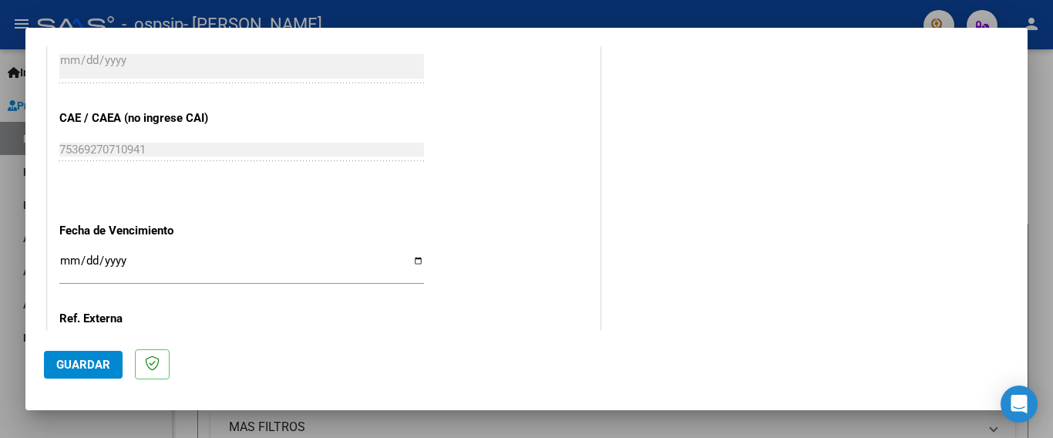
click at [413, 258] on input "Ingresar la fecha" at bounding box center [241, 266] width 365 height 25
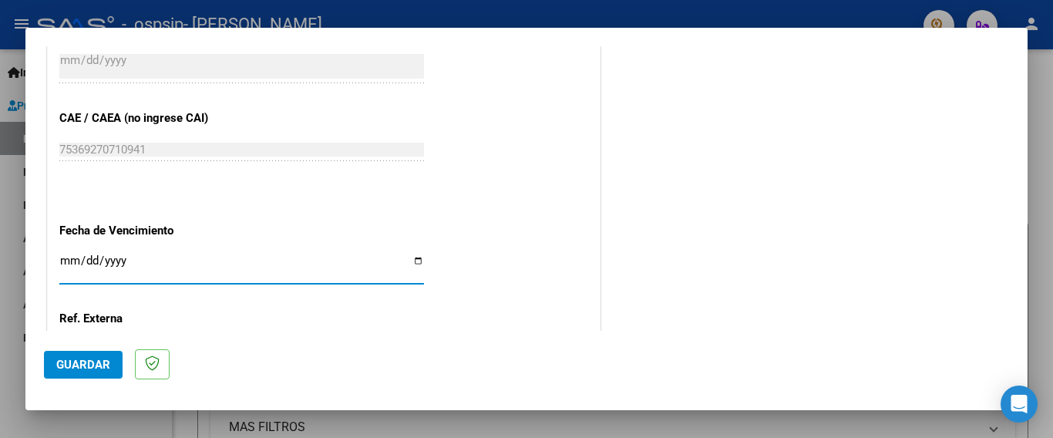
type input "2025-09-17"
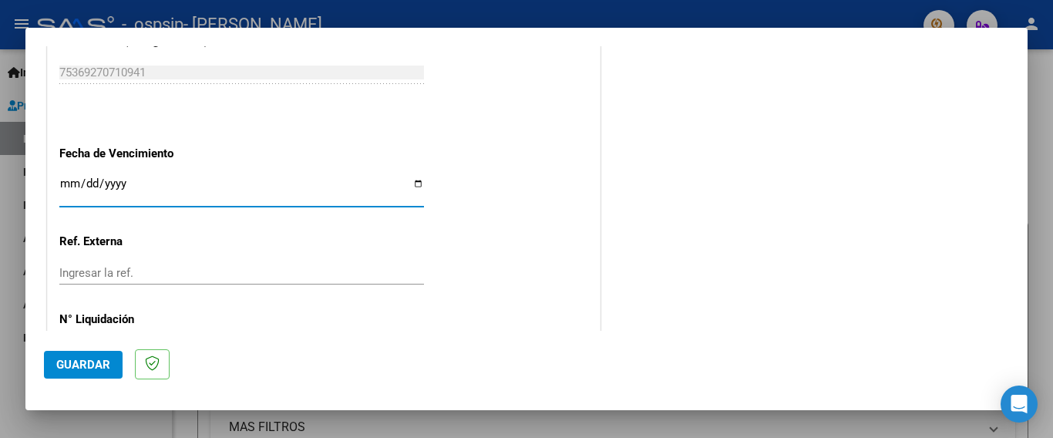
scroll to position [1053, 0]
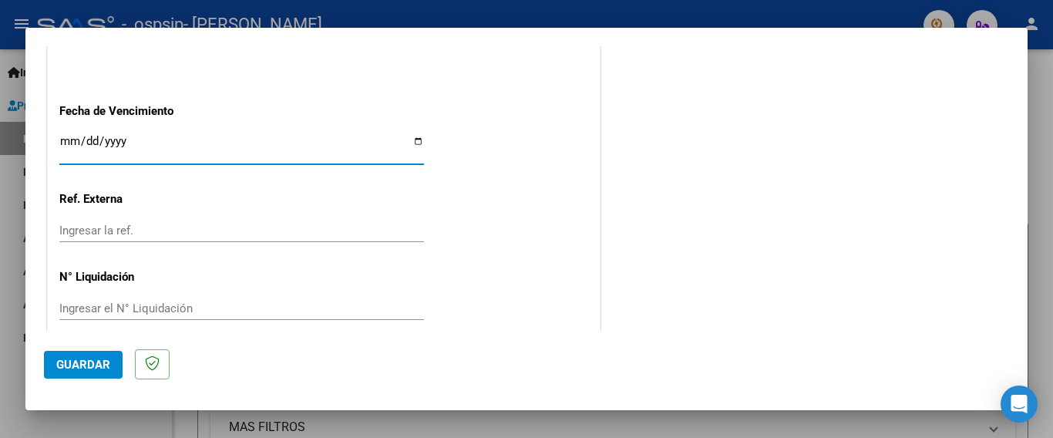
click at [100, 366] on span "Guardar" at bounding box center [83, 365] width 54 height 14
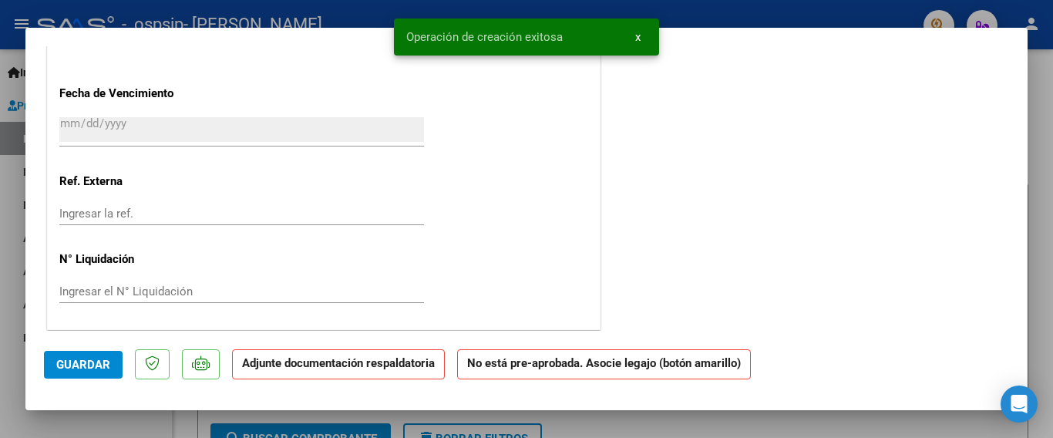
scroll to position [0, 0]
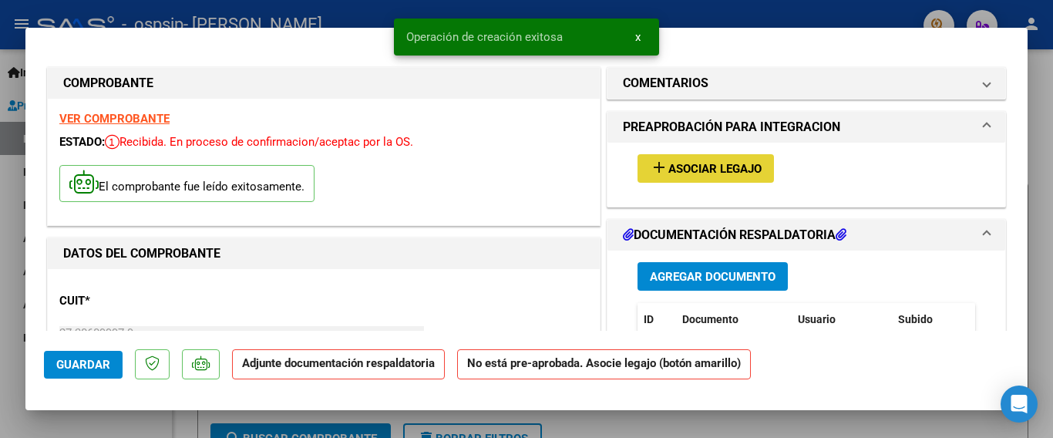
click at [706, 168] on span "Asociar Legajo" at bounding box center [715, 169] width 93 height 14
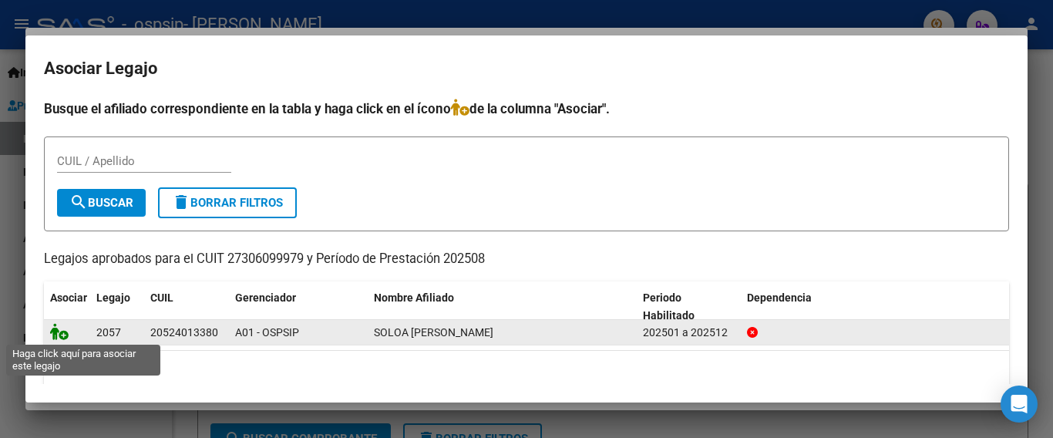
click at [59, 329] on icon at bounding box center [59, 331] width 19 height 17
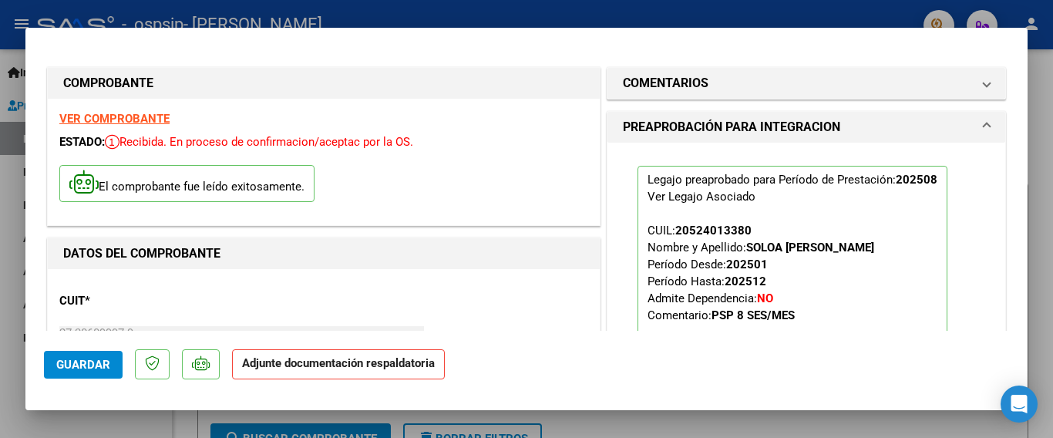
scroll to position [154, 0]
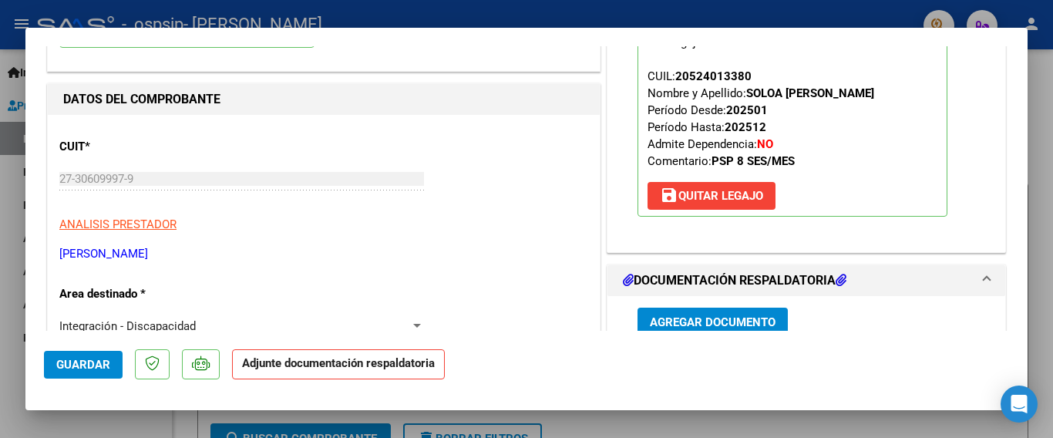
click at [695, 319] on span "Agregar Documento" at bounding box center [713, 322] width 126 height 14
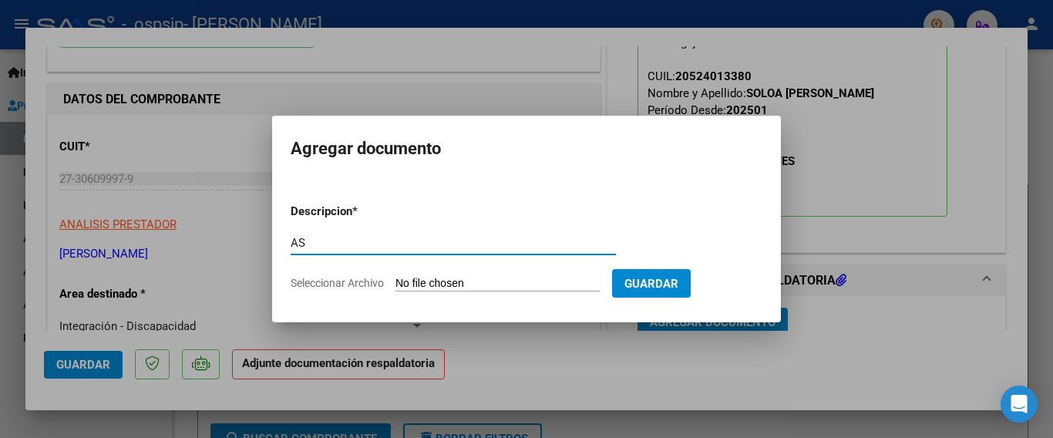
type input "asistencia"
click at [360, 288] on span "Seleccionar Archivo" at bounding box center [337, 283] width 93 height 12
click at [396, 288] on input "Seleccionar Archivo" at bounding box center [498, 284] width 204 height 15
type input "C:\fakepath\CamScanner 07-09-2025 19.15.pdf"
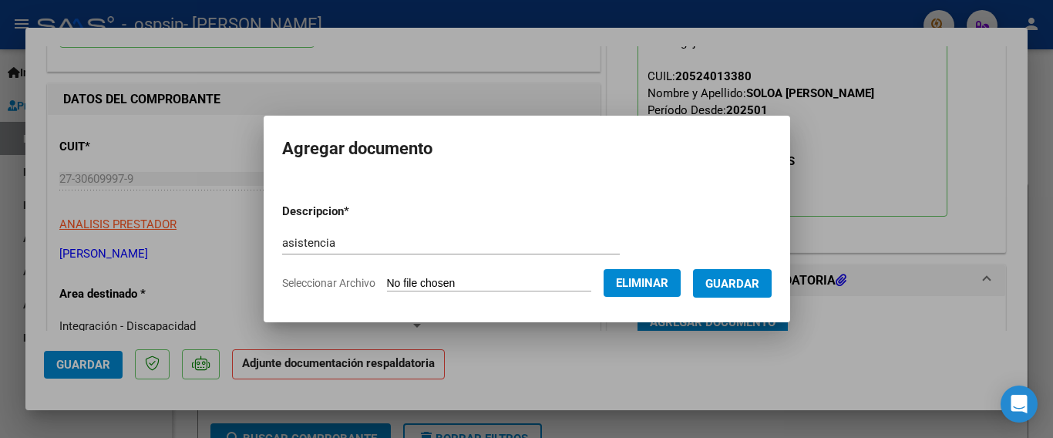
click at [744, 283] on span "Guardar" at bounding box center [733, 284] width 54 height 14
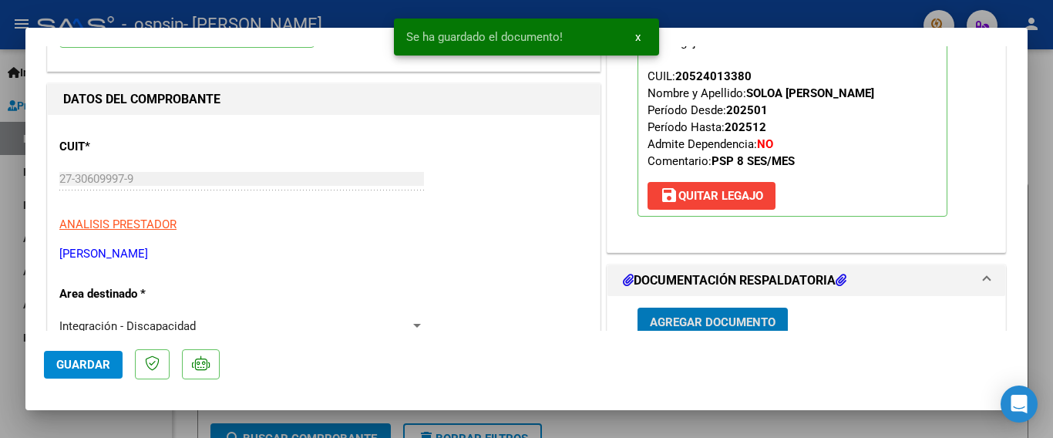
scroll to position [159, 0]
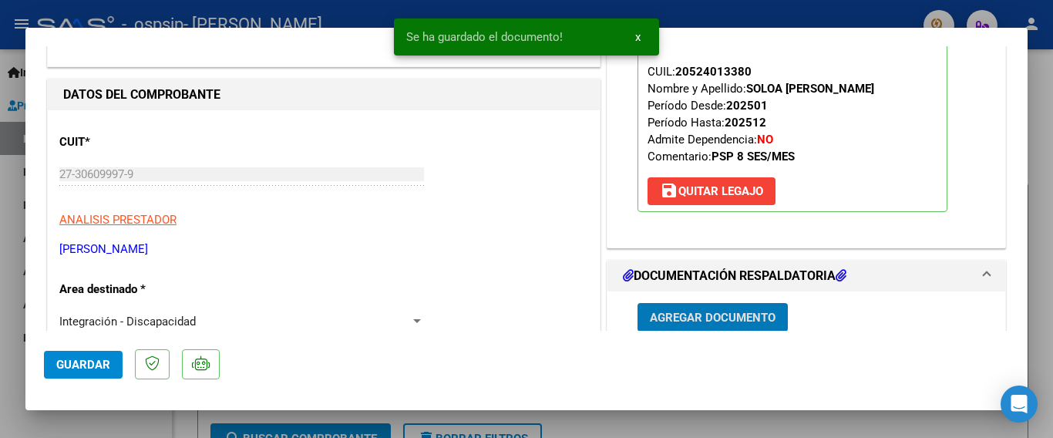
click at [679, 318] on span "Agregar Documento" at bounding box center [713, 318] width 126 height 14
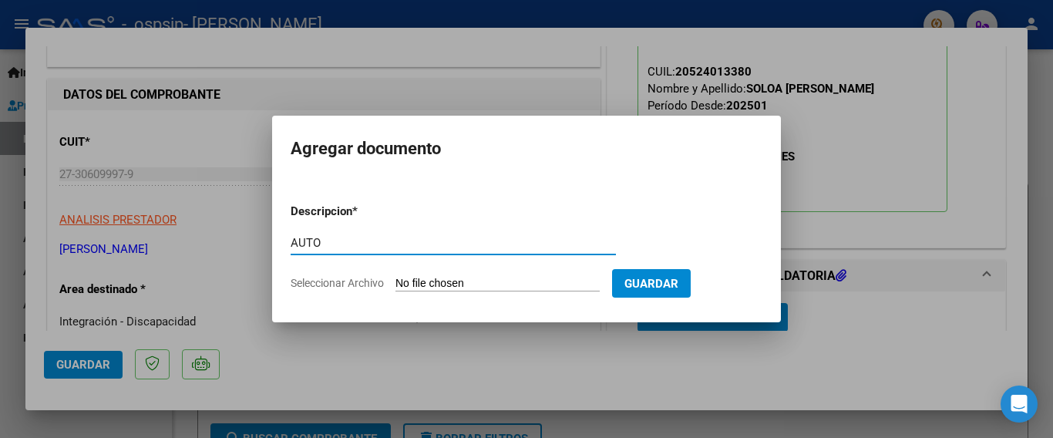
type input "autorizacion"
click at [372, 278] on span "Seleccionar Archivo" at bounding box center [337, 283] width 93 height 12
click at [396, 278] on input "Seleccionar Archivo" at bounding box center [498, 284] width 204 height 15
type input "C:\fakepath\subir todos los meses AUTORIZACION 2025 SEGUN RESOLUCION 360 22_fir…"
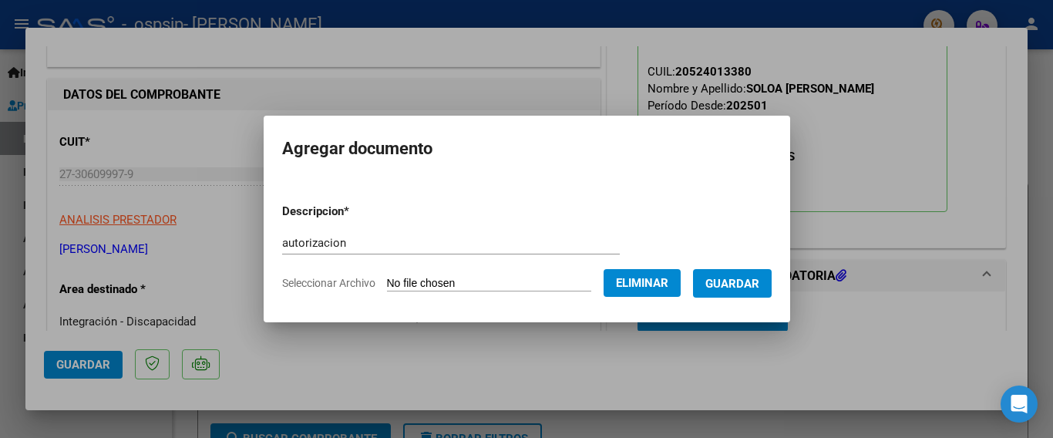
click at [732, 276] on span "Guardar" at bounding box center [733, 283] width 54 height 14
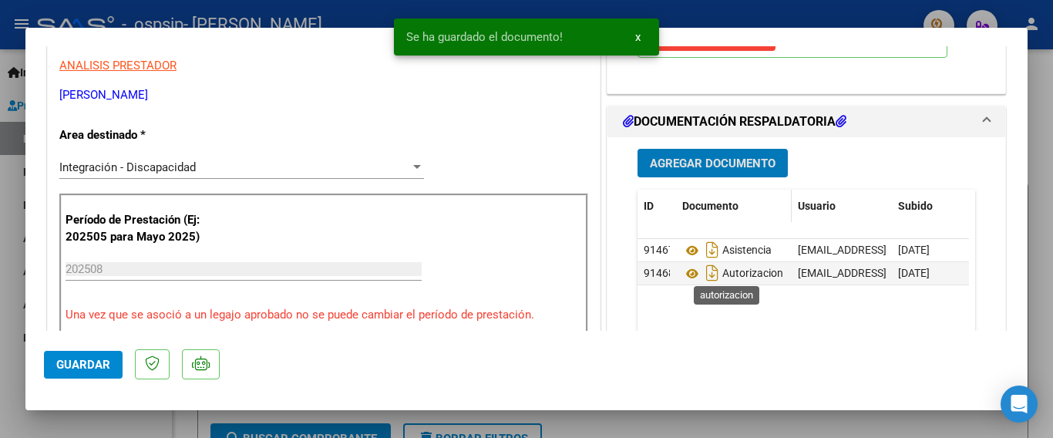
scroll to position [390, 0]
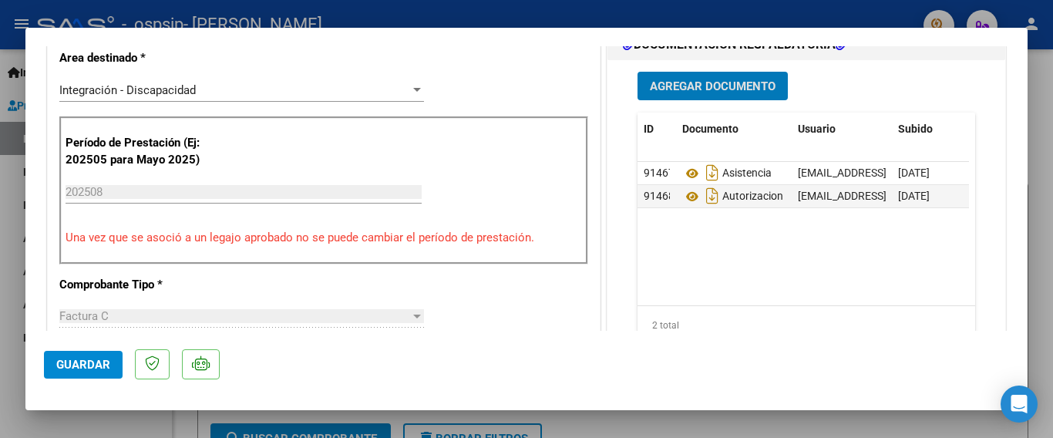
click at [76, 358] on span "Guardar" at bounding box center [83, 365] width 54 height 14
